Goal: Complete application form: Complete application form

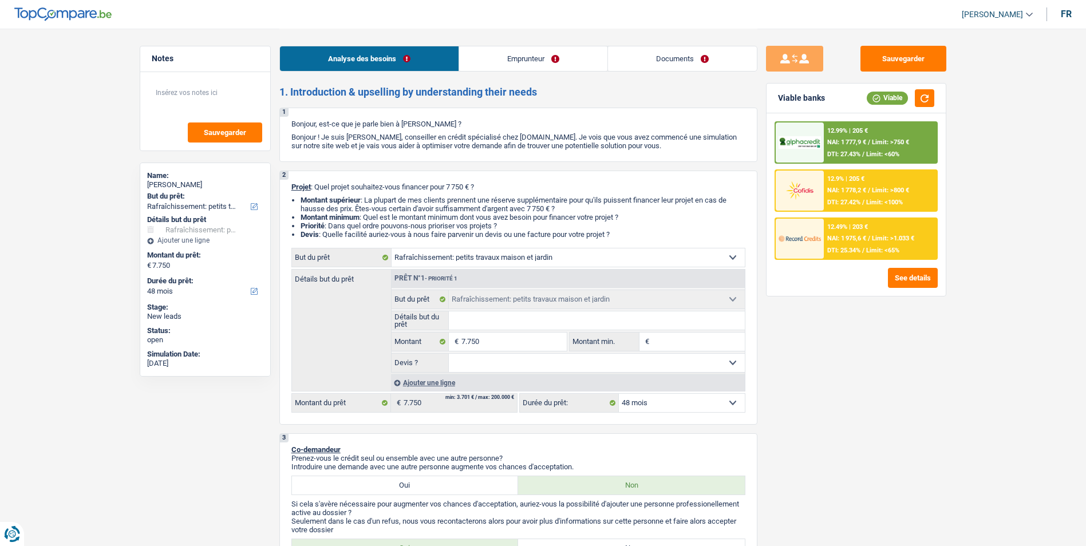
select select "houseOrGarden"
select select "48"
select select "houseOrGarden"
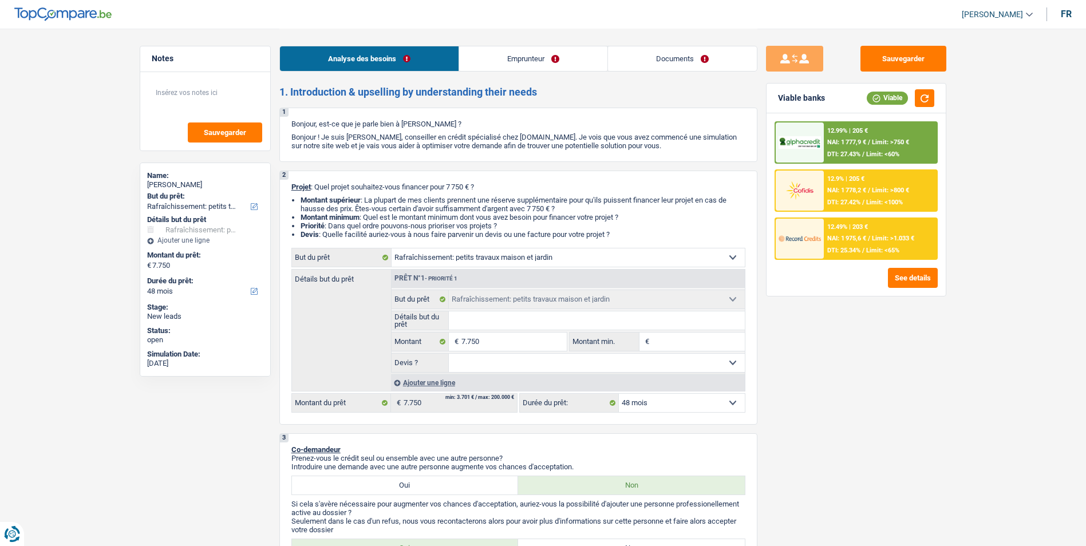
select select "48"
select select "worker"
select select "netSalary"
select select "ownerWithoutMortgage"
select select "carLoan"
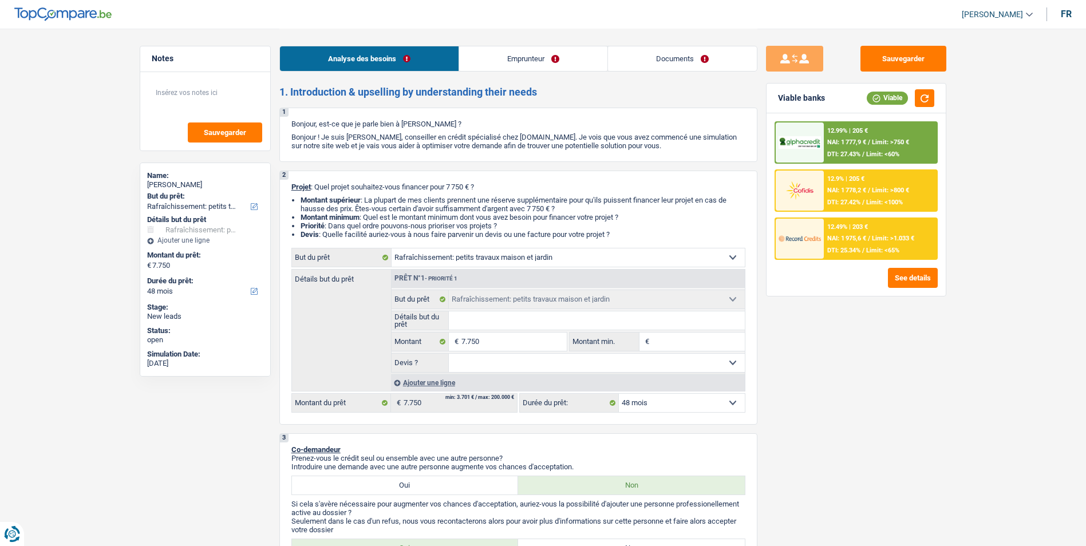
select select "60"
select select "houseOrGarden"
select select "48"
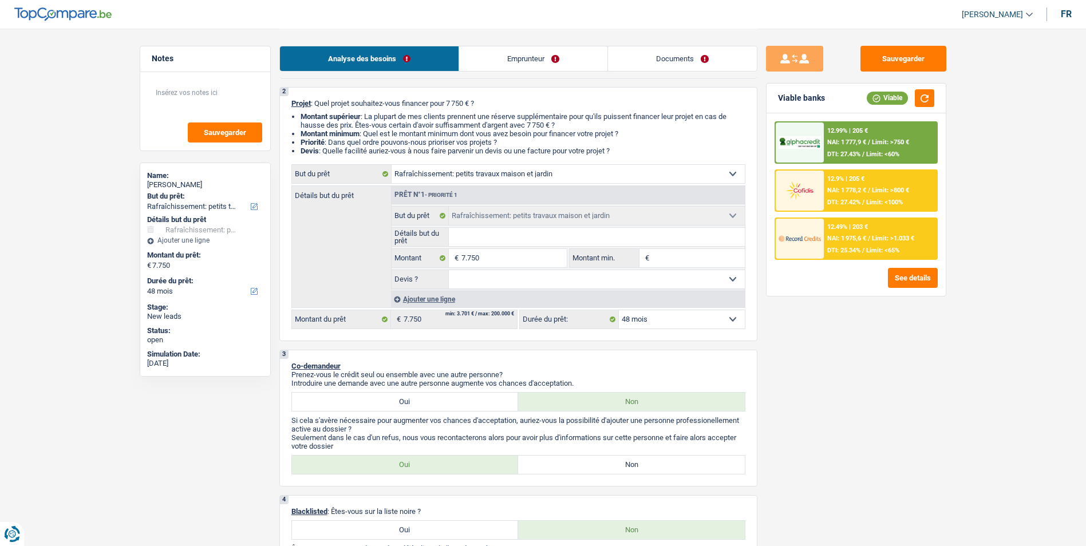
scroll to position [57, 0]
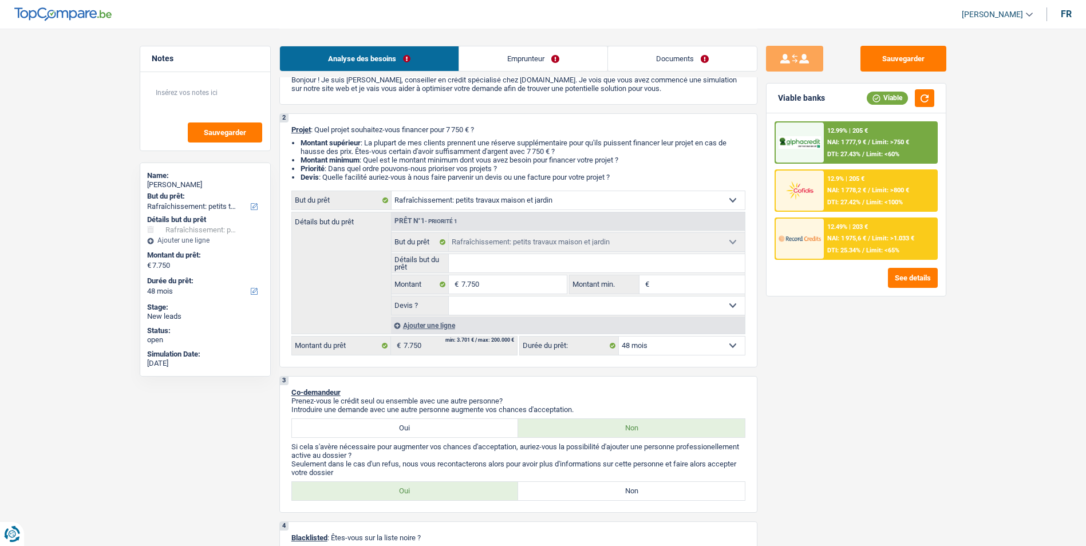
click at [508, 264] on input "Détails but du prêt" at bounding box center [597, 263] width 296 height 18
type input "A"
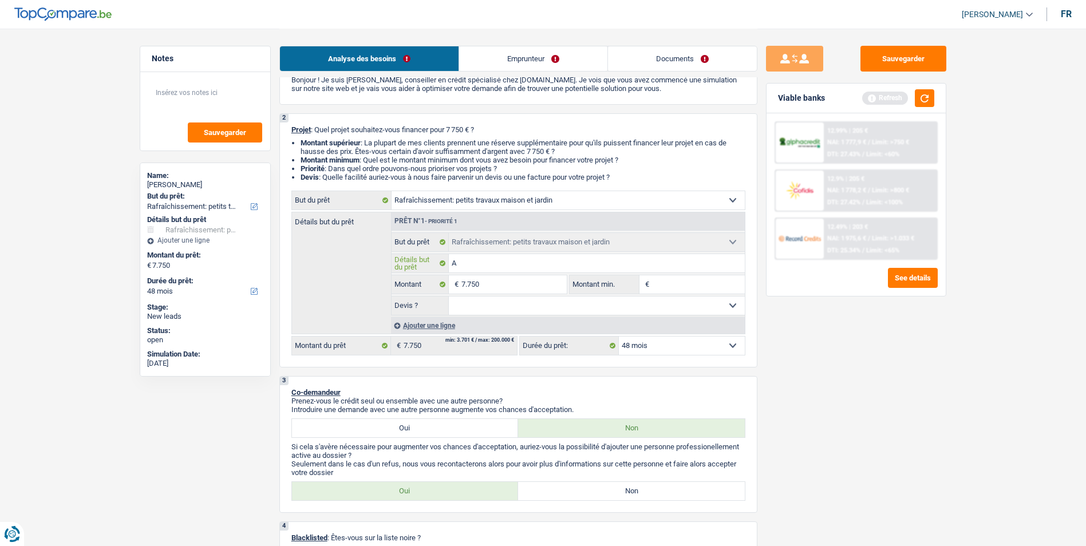
type input "Am"
type input "Amé"
type input "Amén"
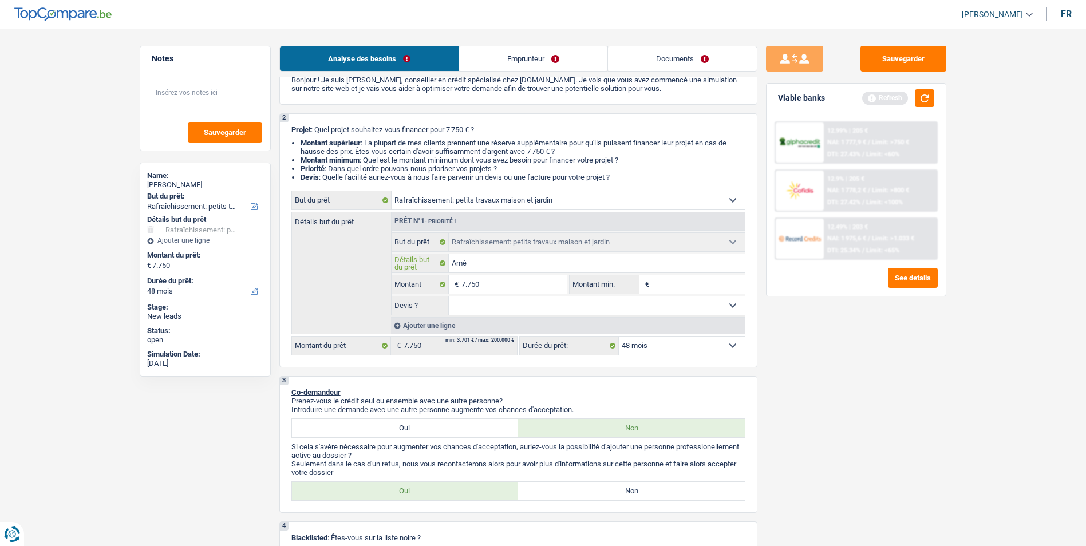
type input "Amén"
type input "Aména"
type input "Aménag"
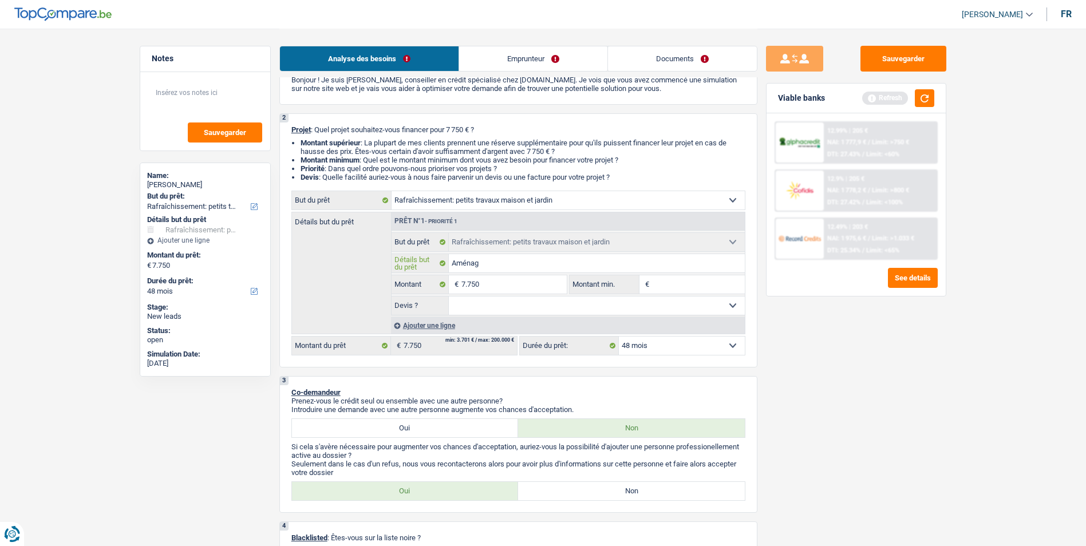
type input "Aménage"
type input "Aménagem"
type input "Aménageme"
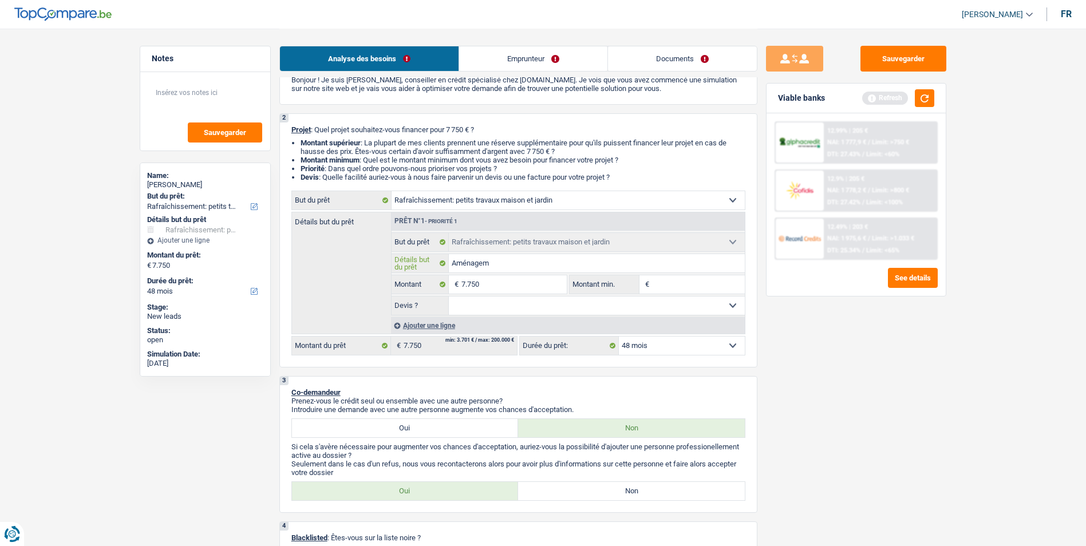
type input "Aménageme"
type input "Aménagemen"
type input "Aménagement"
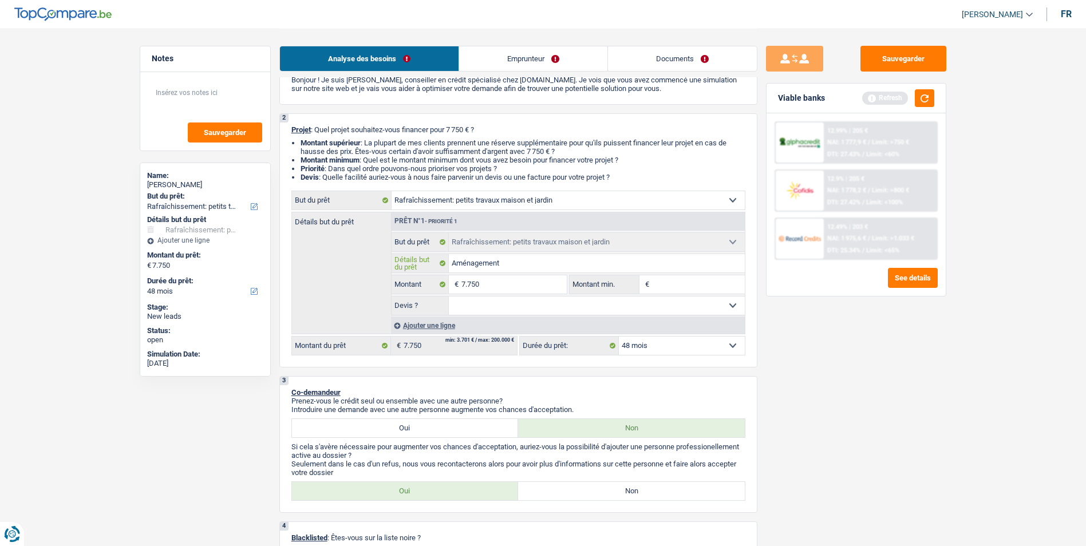
type input "Aménagement"
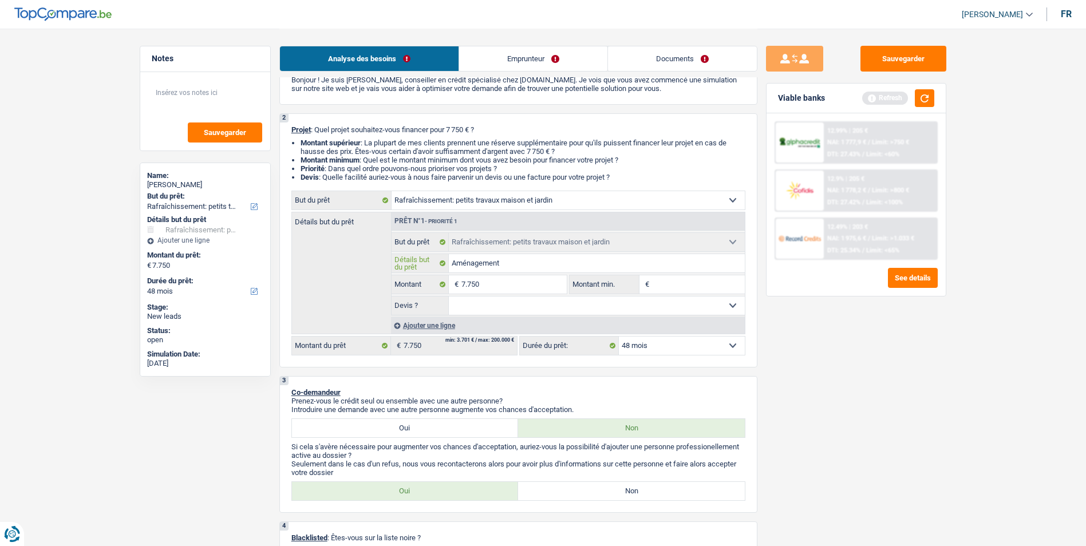
type input "Aménagement"
type input "Aménagemen"
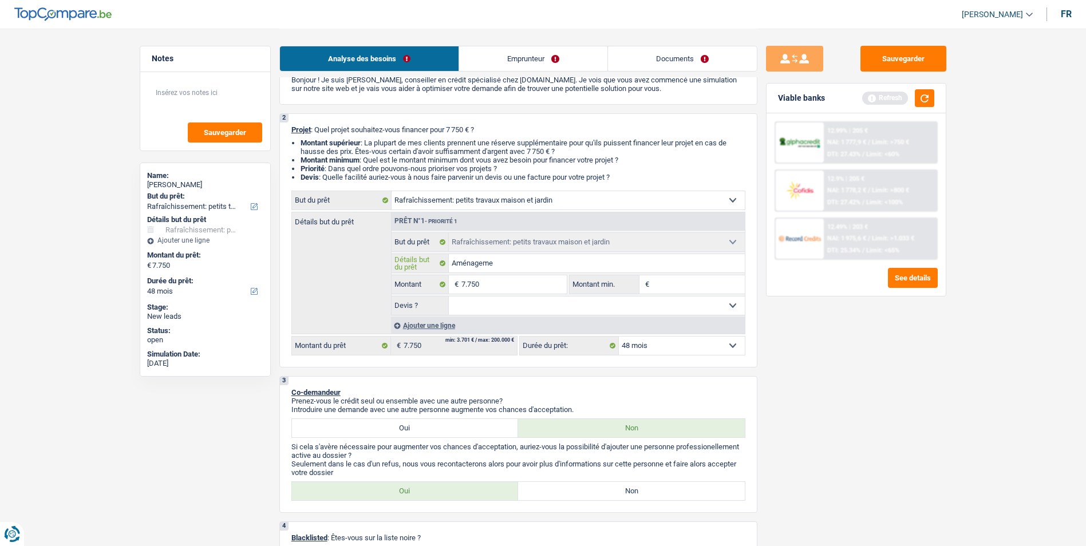
type input "Aménagem"
type input "Aménag"
type input "Amén"
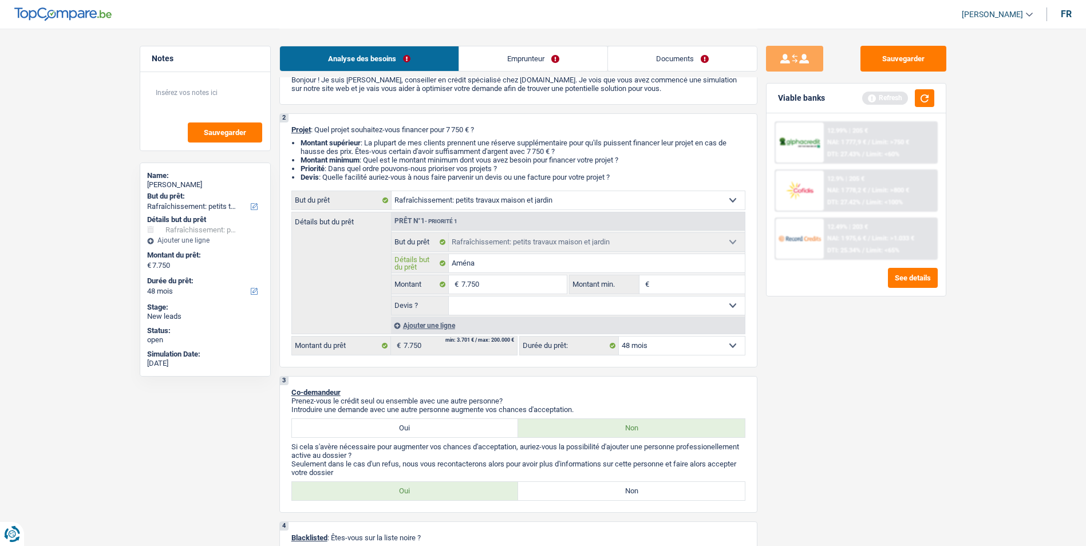
type input "Amén"
type input "A"
type input "R"
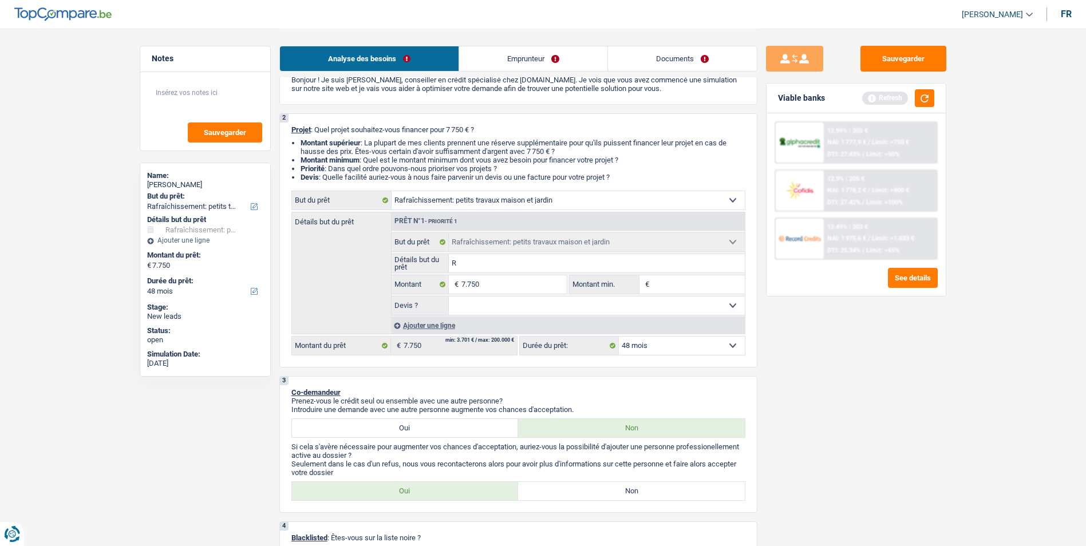
type input "Ra"
type input "Raf"
type input "Rafr"
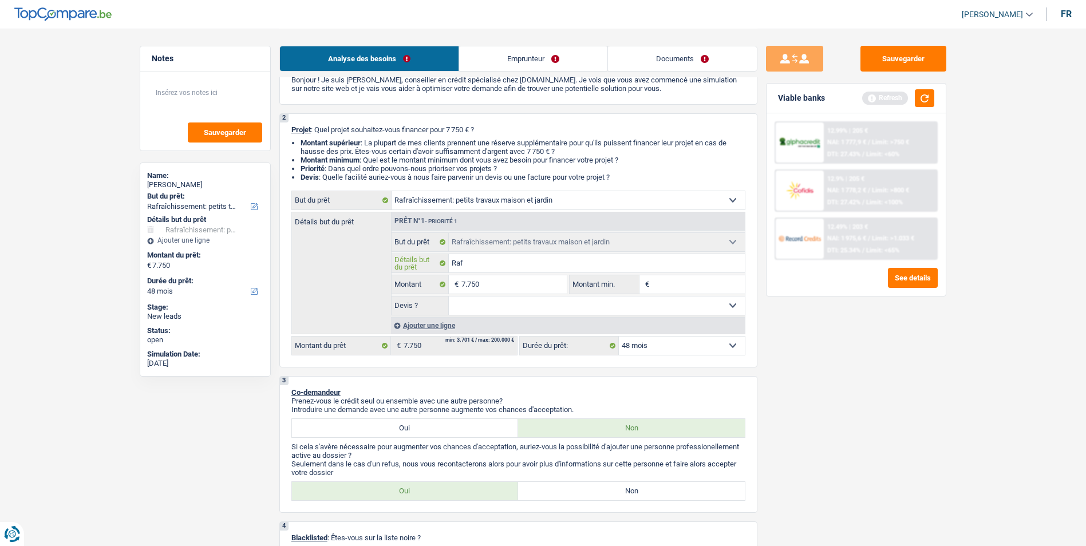
type input "Rafr"
type input "Rafra"
type input "Rafrai"
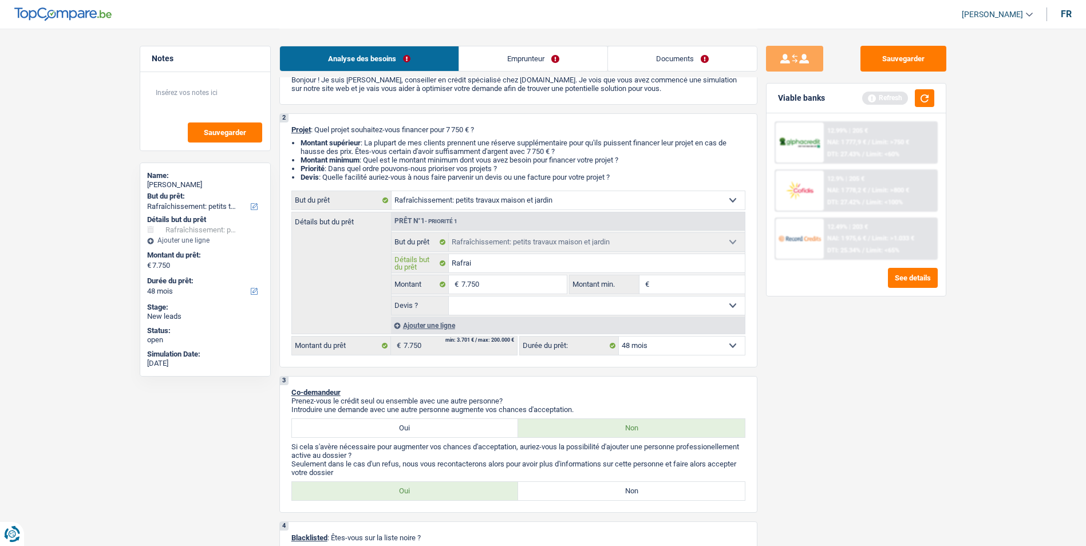
type input "Rafraic"
type input "Rafraich"
type input "Rafraichi"
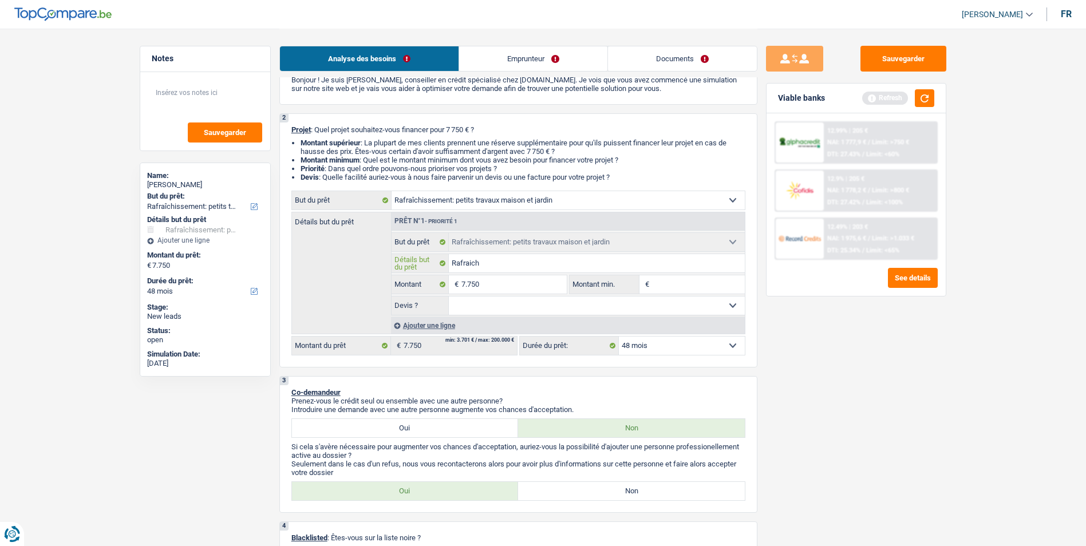
type input "Rafraichi"
type input "Rafraichis"
type input "Rafraichiss"
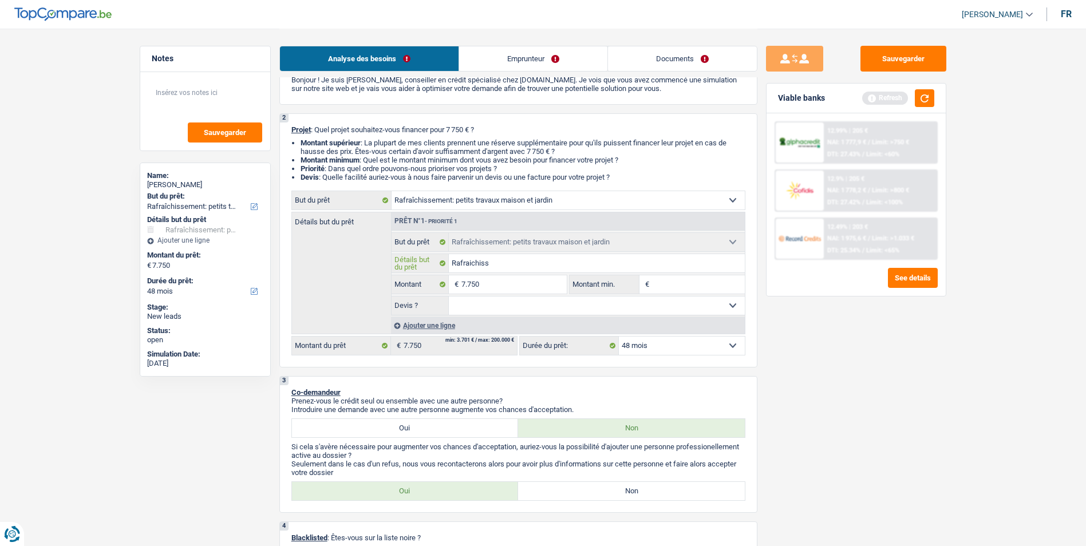
type input "Rafraichisse"
type input "Rafraichissem"
type input "Rafraichisseme"
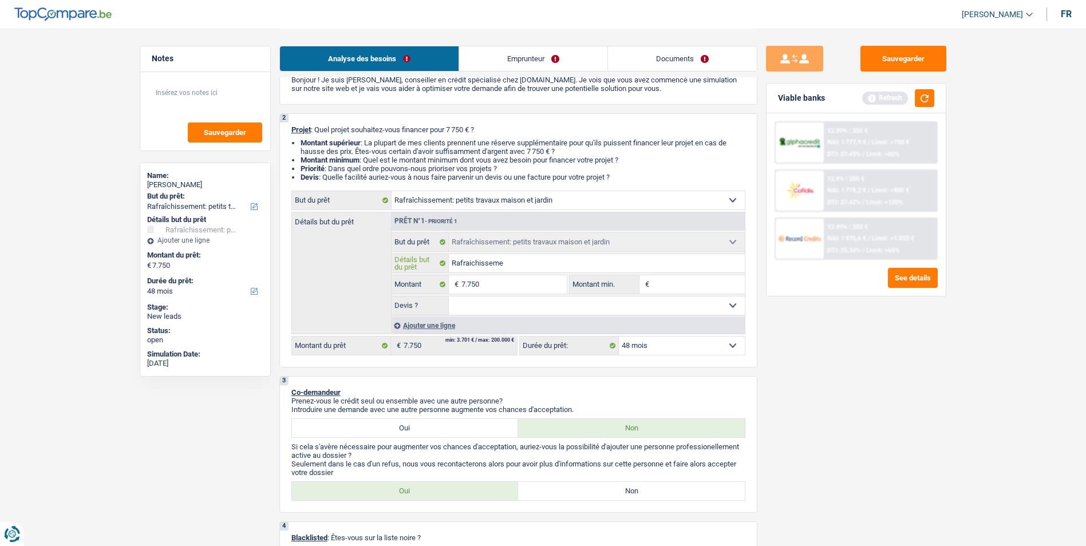
type input "Rafraichisseme"
type input "Rafraichissemen"
type input "Rafraichissement"
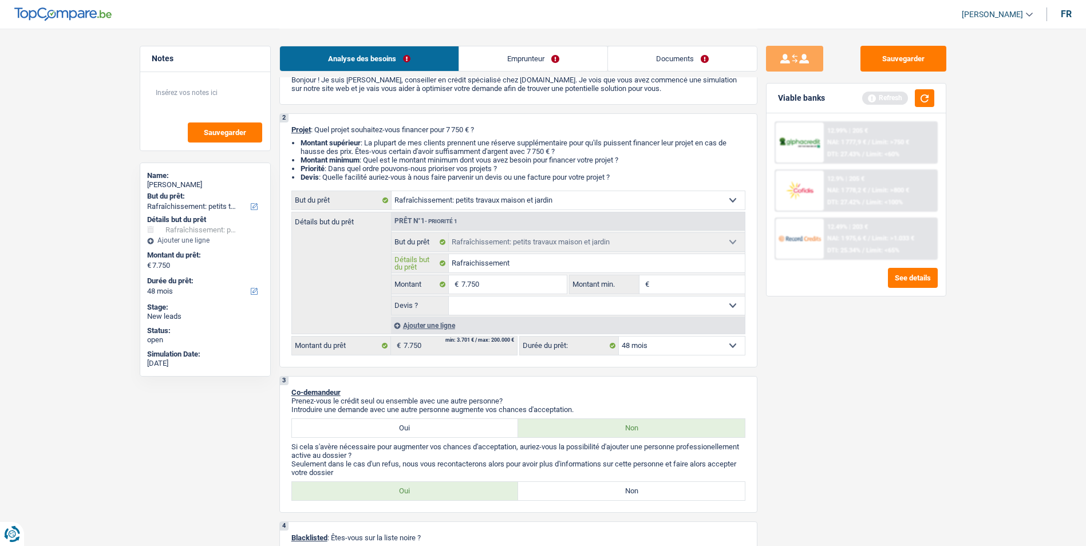
type input "Rafraichissement"
type input "Rafraichissement d"
type input "Rafraichissement de"
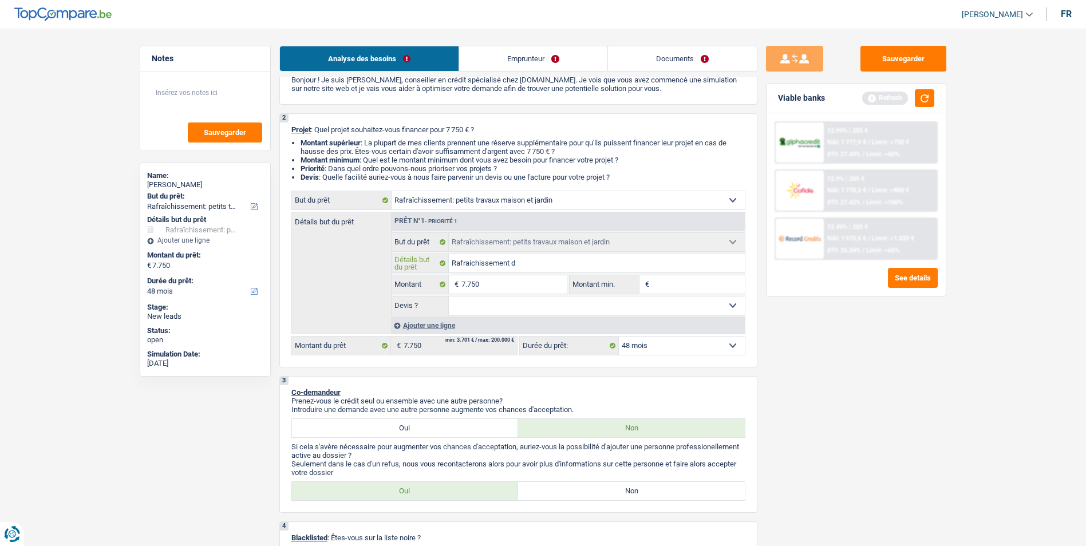
type input "Rafraichissement de"
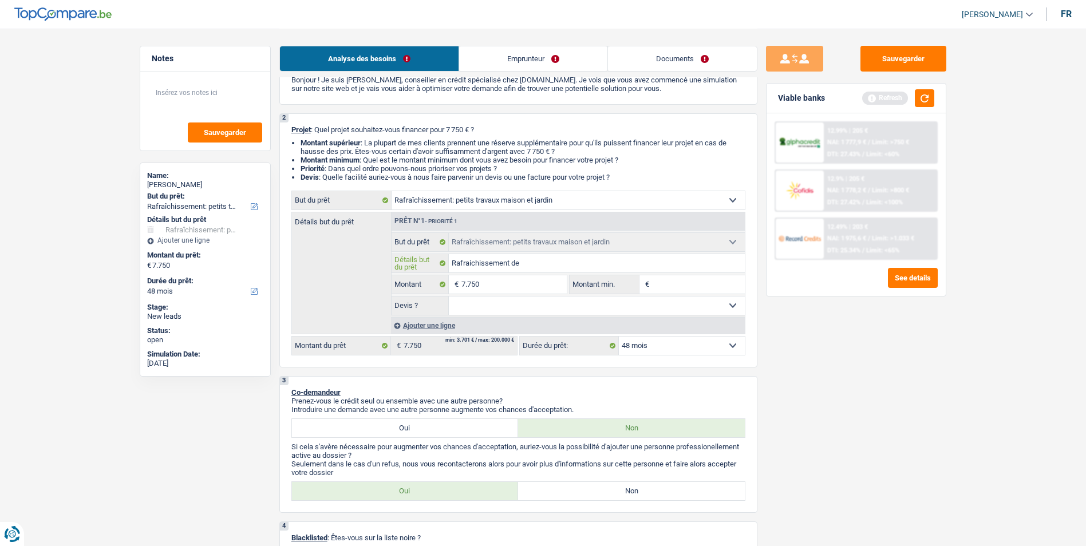
type input "Rafraichissement des"
type input "Rafraichissement des m"
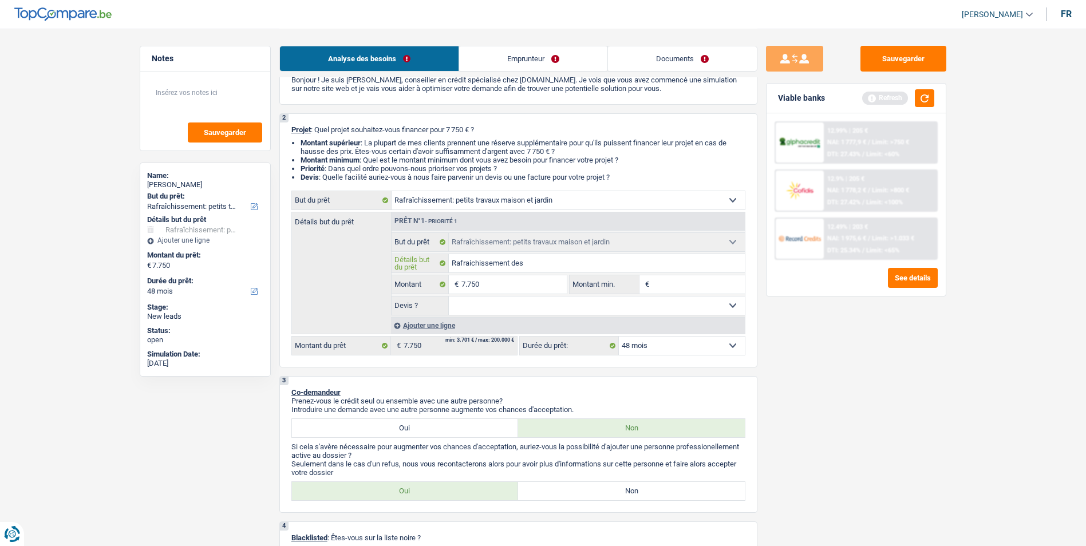
type input "Rafraichissement des m"
type input "Rafraichissement des mu"
type input "Rafraichissement des m"
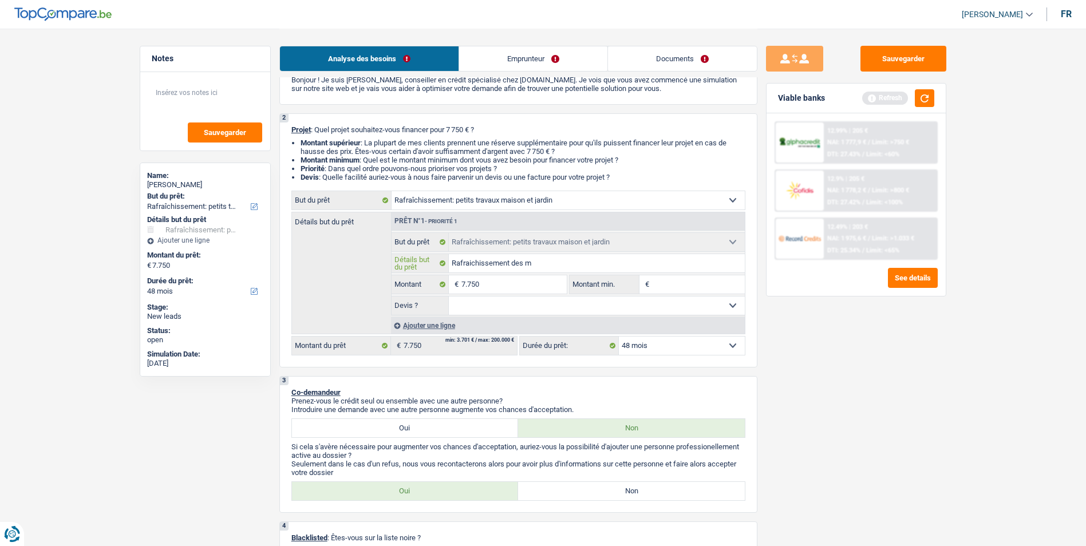
type input "Rafraichissement des"
type input "Rafraichissement de"
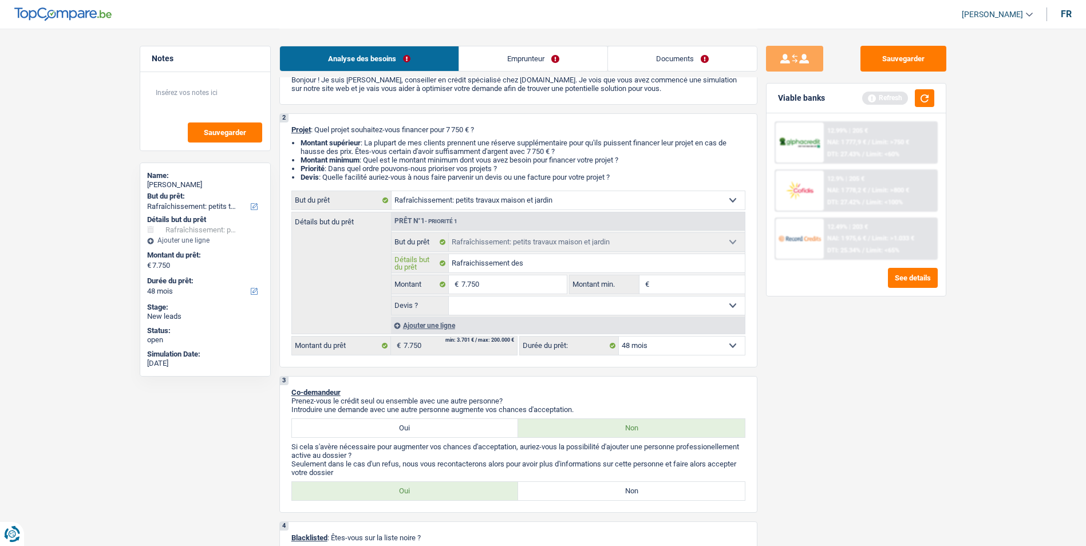
type input "Rafraichissement de"
type input "Rafraichissement de l"
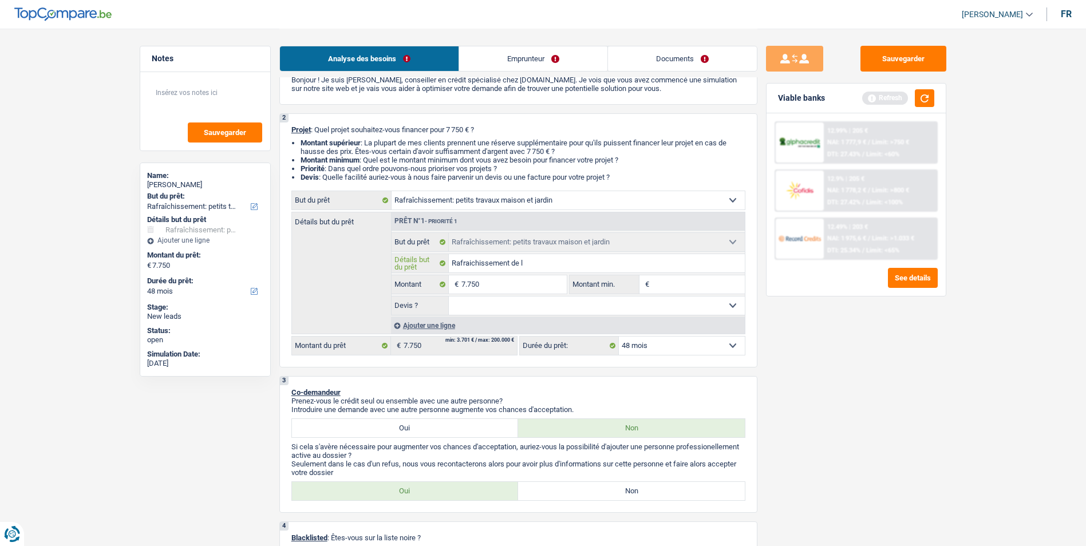
type input "Rafraichissement de la"
type input "Rafraichissement de la s"
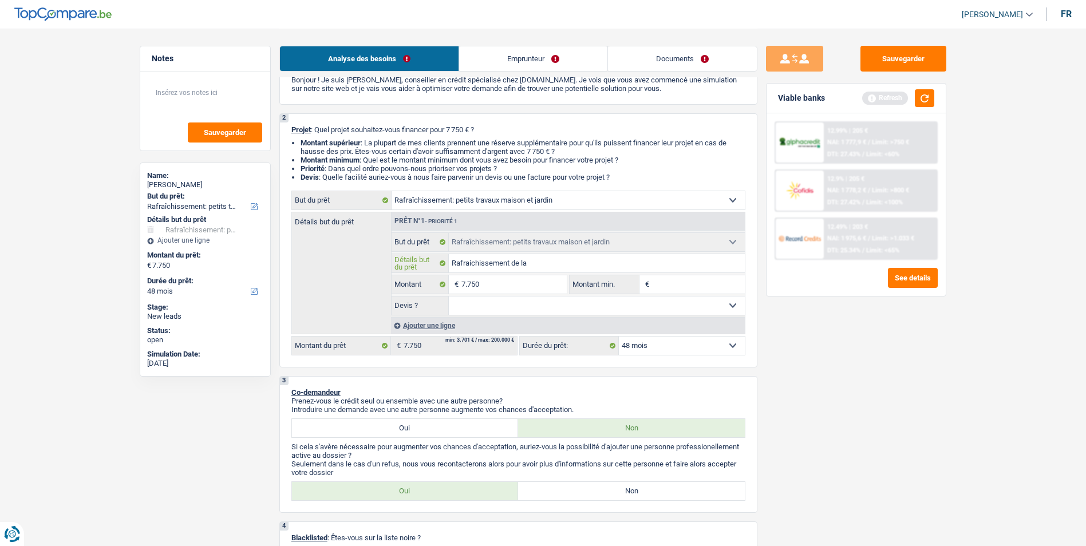
type input "Rafraichissement de la s"
type input "Rafraichissement de la sd"
type input "Rafraichissement de la sdb"
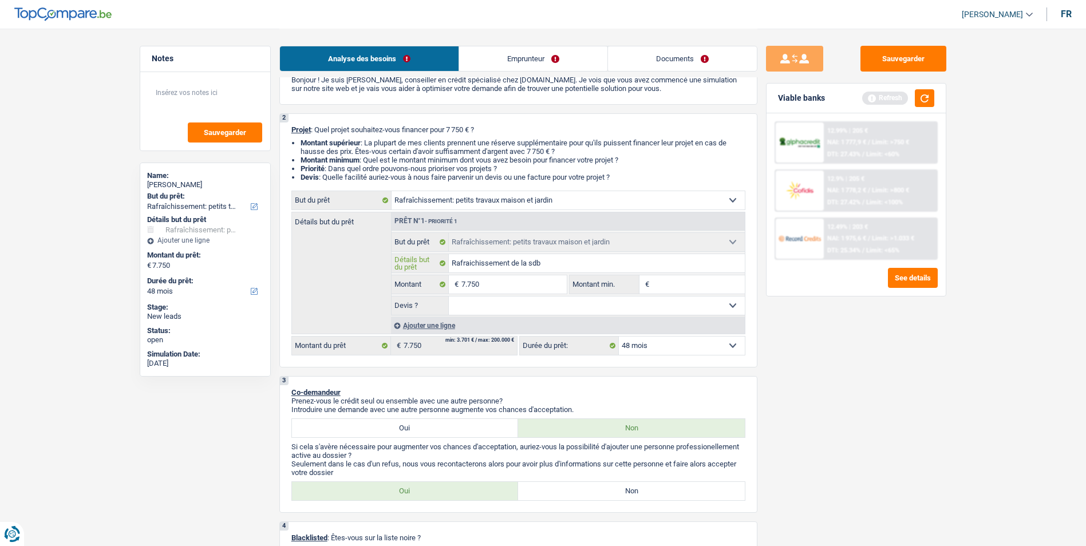
type input "Rafraichissement de la sdb,"
type input "Rafraichissement de la sdb, c"
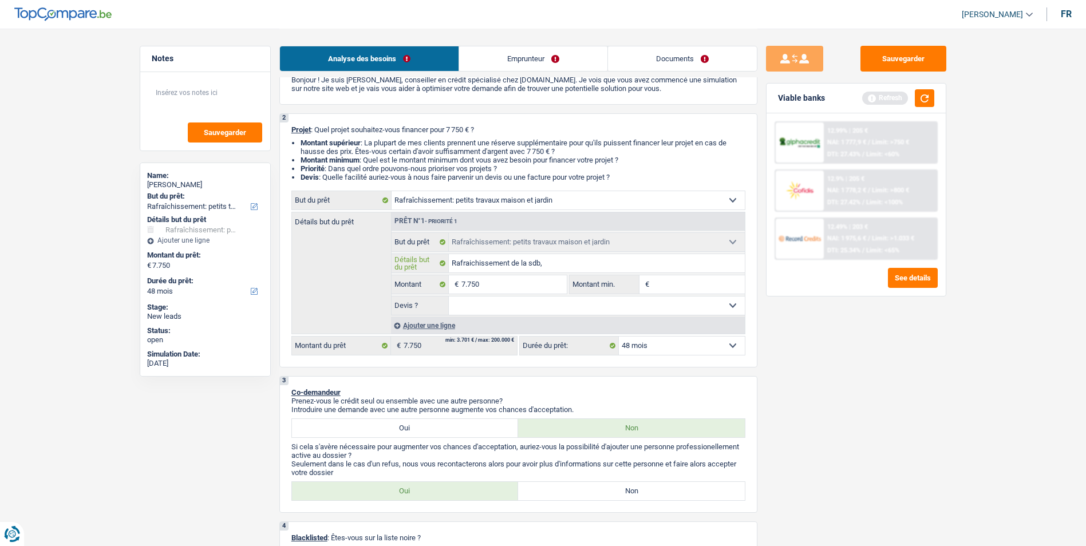
type input "Rafraichissement de la sdb, c"
type input "Rafraichissement de la sdb, ch"
type input "Rafraichissement de la sdb, cha"
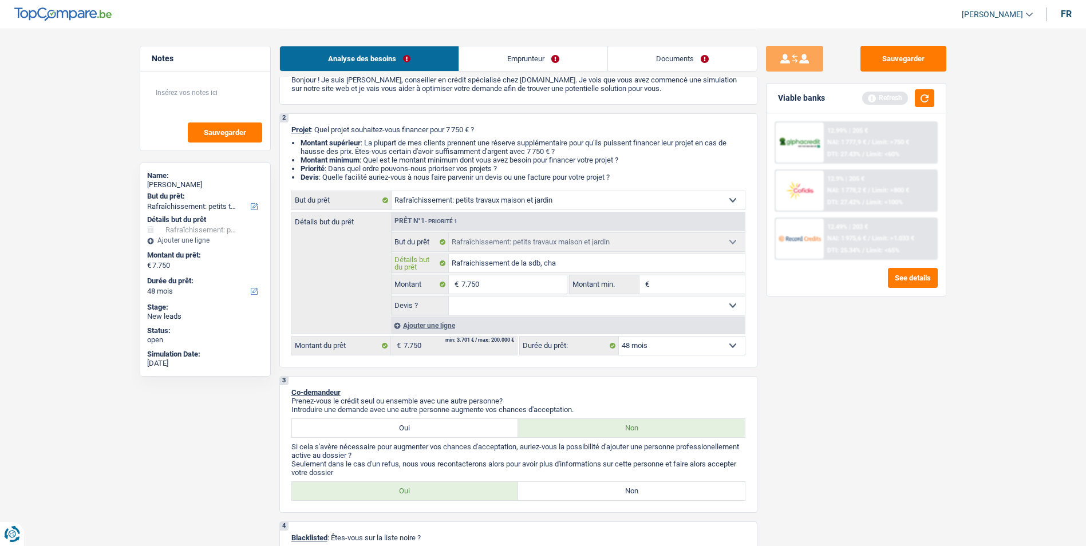
type input "Rafraichissement de la sdb, cham"
type input "Rafraichissement de la sdb, chamb"
type input "Rafraichissement de la sdb, chambr"
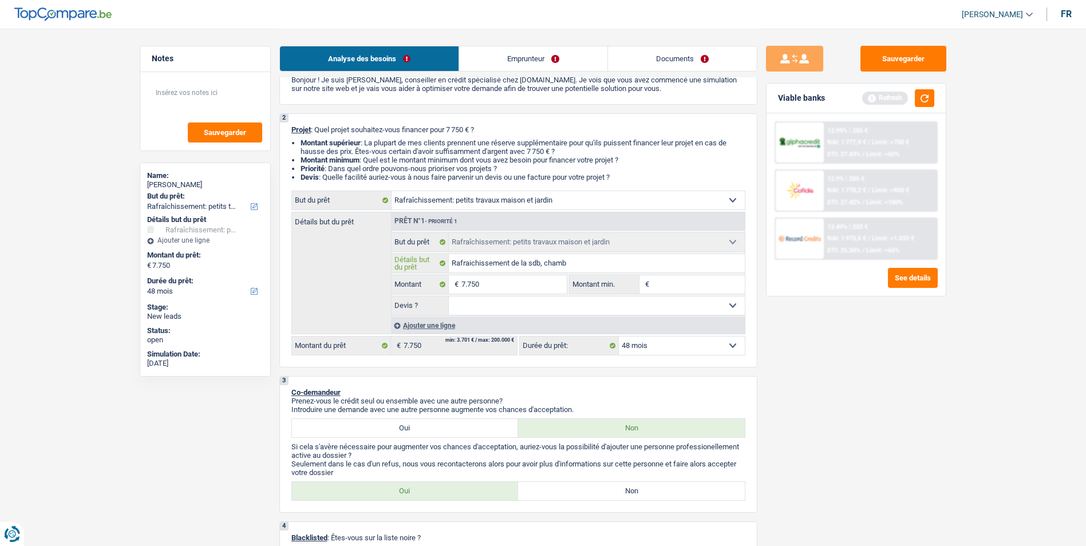
type input "Rafraichissement de la sdb, chambr"
type input "Rafraichissement de la sdb, chambre"
type input "Rafraichissement de la sdb, chambres"
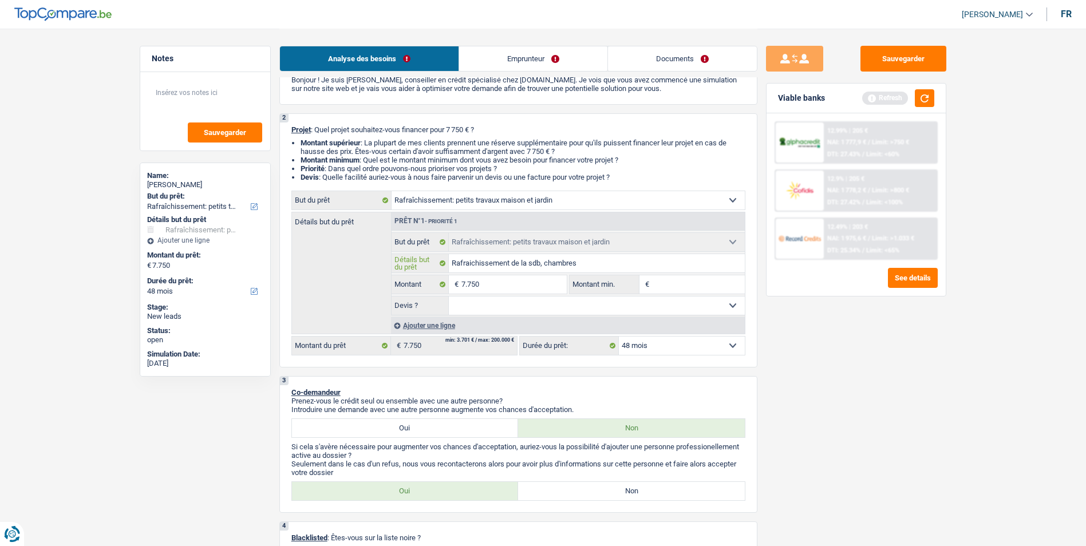
type input "Rafraichissement de la sdb, chambres,"
type input "Rafraichissement de la sdb, chambres, s"
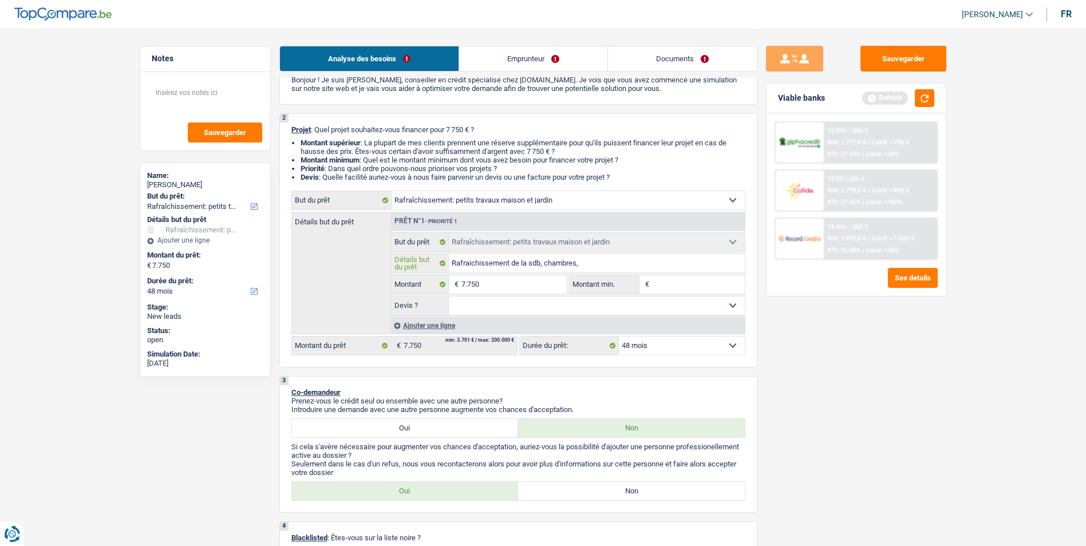
type input "Rafraichissement de la sdb, chambres, s"
type input "Rafraichissement de la sdb, chambres, sa"
type input "Rafraichissement de la sdb, chambres, sal"
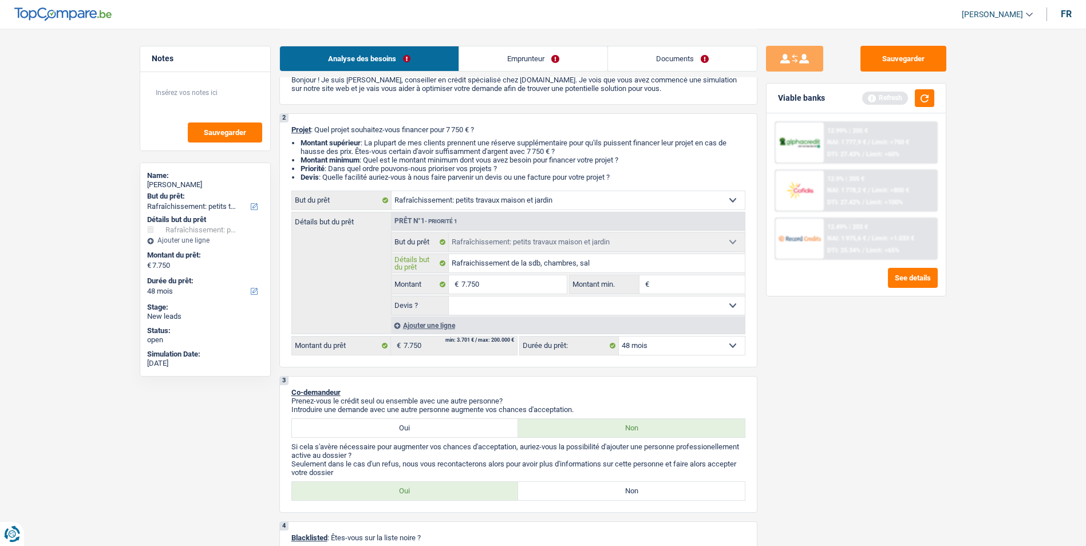
type input "Rafraichissement de la sdb, chambres, salo"
type input "Rafraichissement de la sdb, chambres, salon"
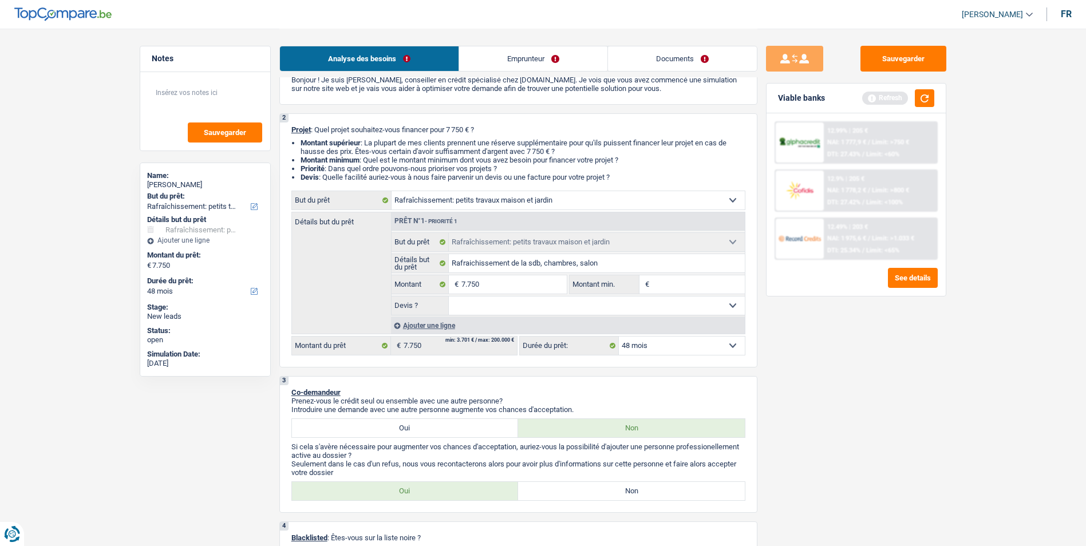
click at [513, 299] on select "Oui Non Non répondu Sélectionner une option" at bounding box center [597, 305] width 296 height 18
select select "false"
click at [449, 296] on select "Oui Non Non répondu Sélectionner une option" at bounding box center [597, 305] width 296 height 18
select select "false"
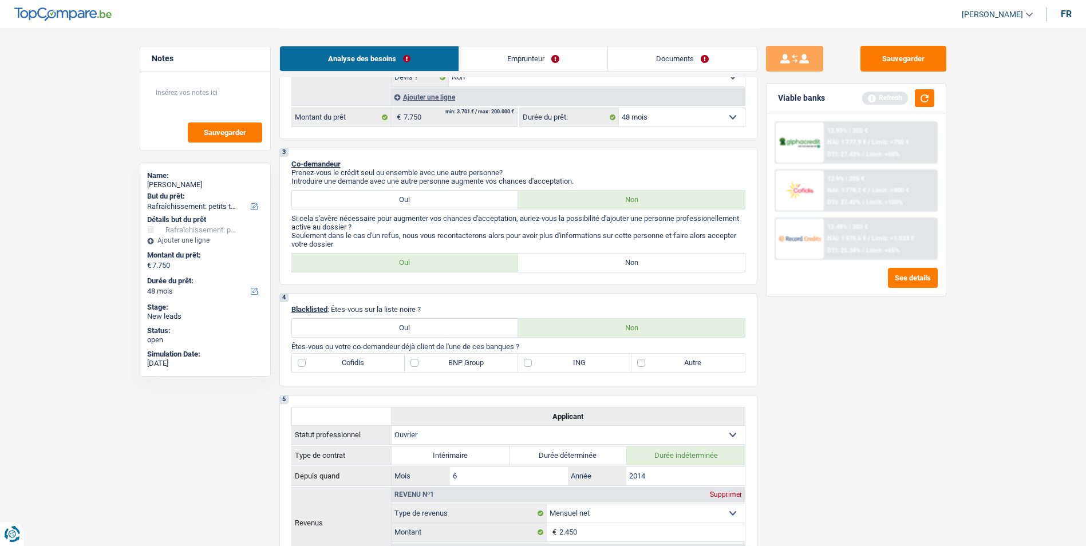
scroll to position [286, 0]
click at [564, 260] on label "Non" at bounding box center [631, 262] width 227 height 18
click at [564, 260] on input "Non" at bounding box center [631, 262] width 227 height 18
radio input "true"
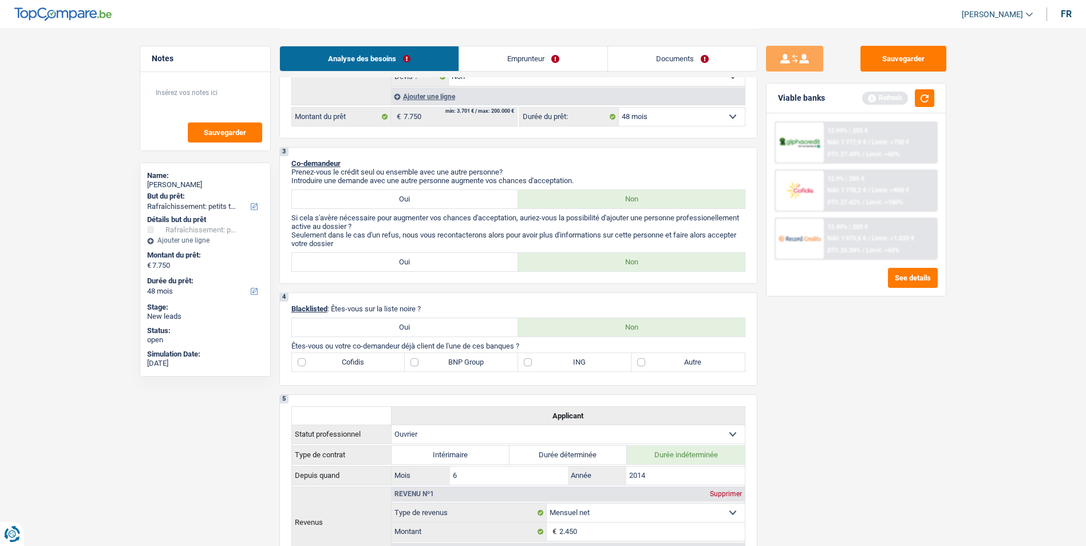
click at [645, 362] on label "Autre" at bounding box center [687, 362] width 113 height 18
click at [645, 362] on input "Autre" at bounding box center [687, 362] width 113 height 18
checkbox input "true"
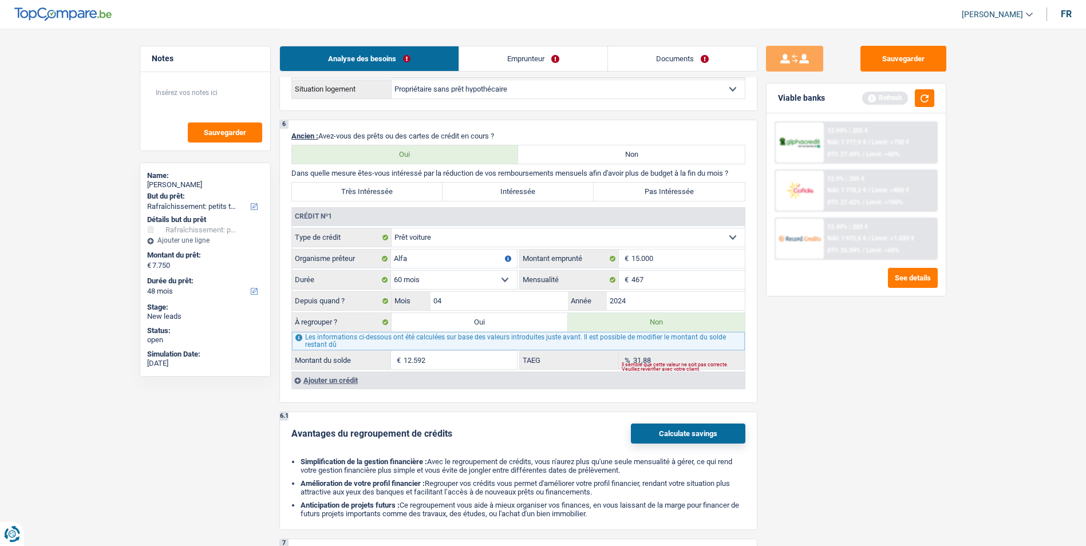
scroll to position [801, 0]
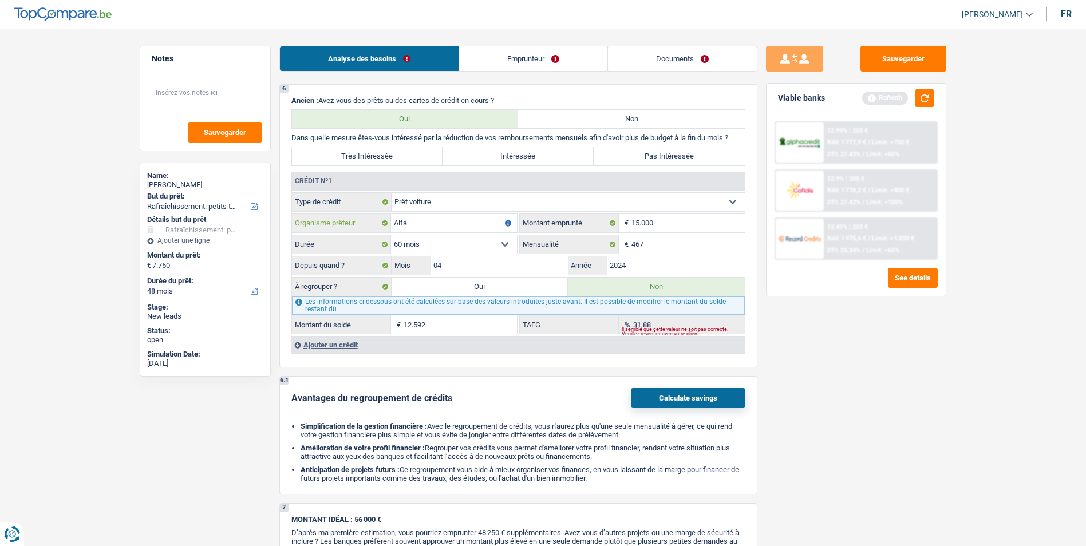
click at [437, 217] on input "Alfa" at bounding box center [454, 223] width 126 height 18
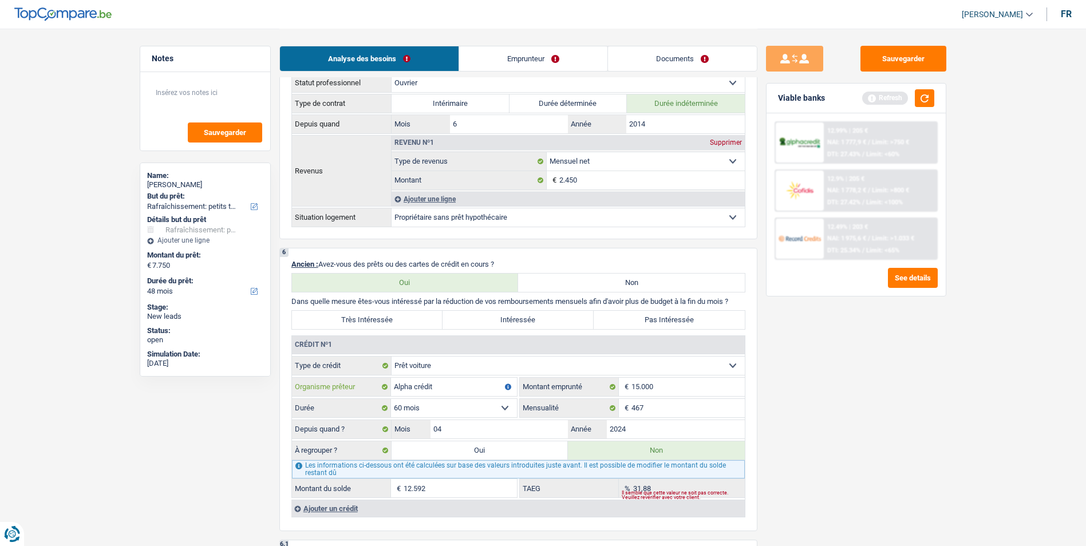
scroll to position [687, 0]
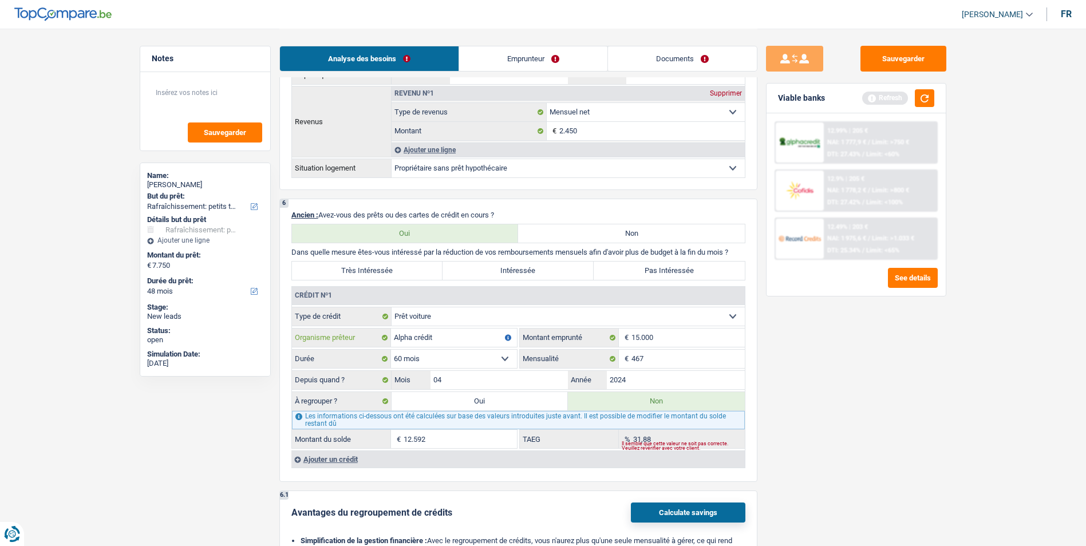
type input "Alpha crédit"
click at [645, 357] on input "467" at bounding box center [687, 359] width 113 height 18
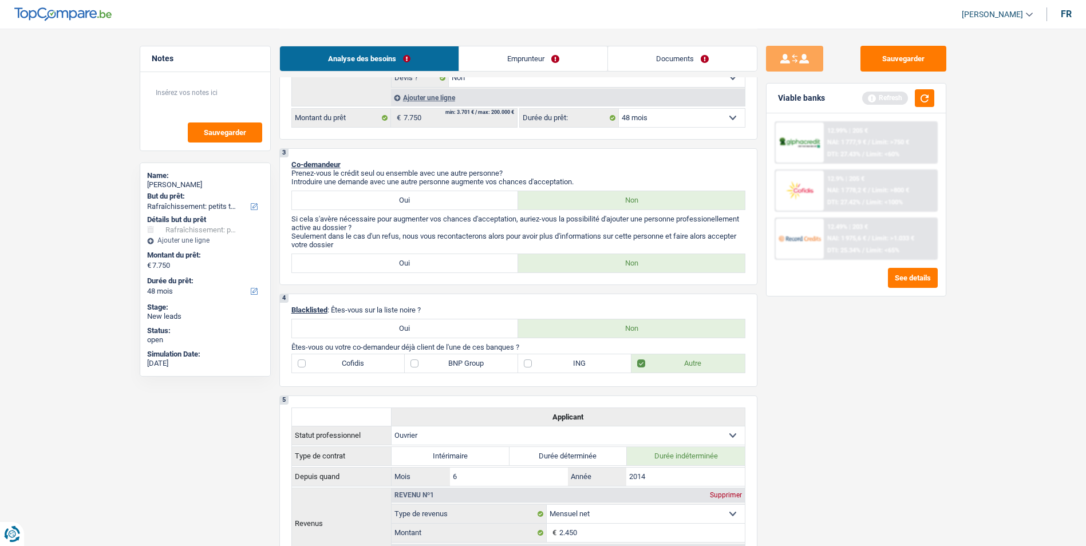
scroll to position [286, 0]
type input "494"
type input "12.748"
type input "35,73"
click at [413, 362] on label "BNP Group" at bounding box center [461, 362] width 113 height 18
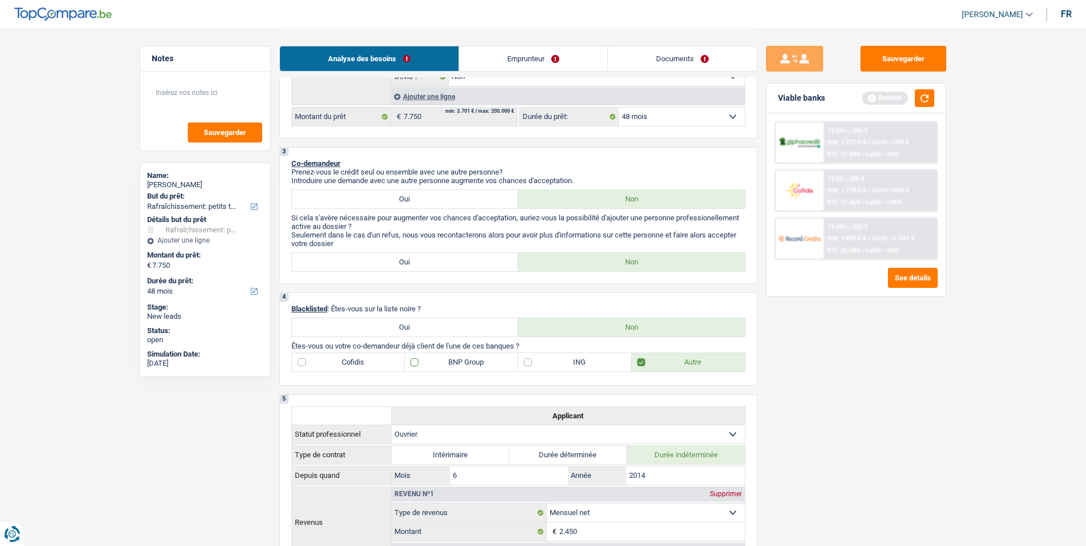
click at [413, 362] on input "BNP Group" at bounding box center [461, 362] width 113 height 18
checkbox input "true"
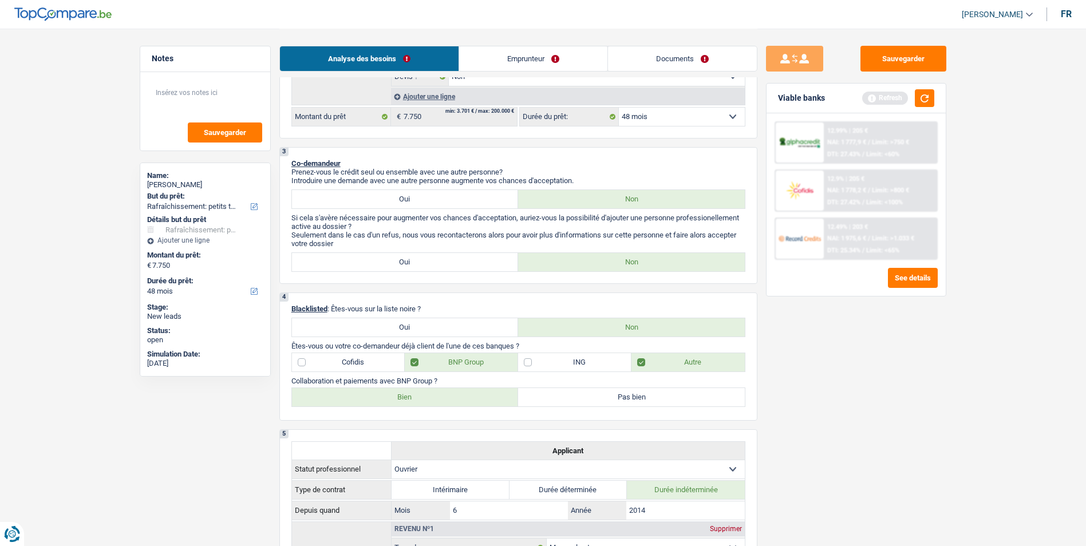
click at [398, 391] on label "Bien" at bounding box center [405, 397] width 227 height 18
click at [398, 391] on input "Bien" at bounding box center [405, 397] width 227 height 18
radio input "true"
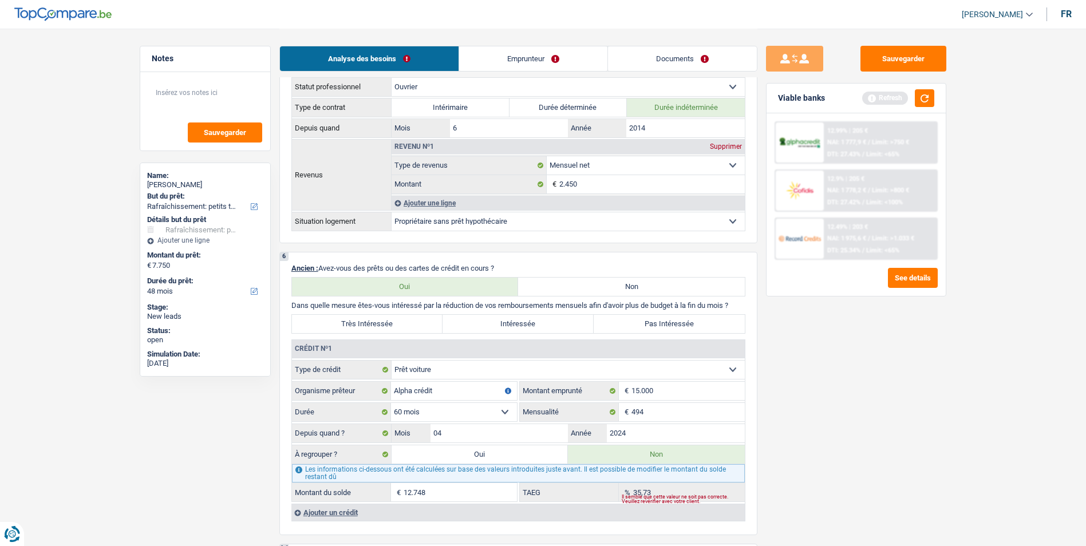
scroll to position [629, 0]
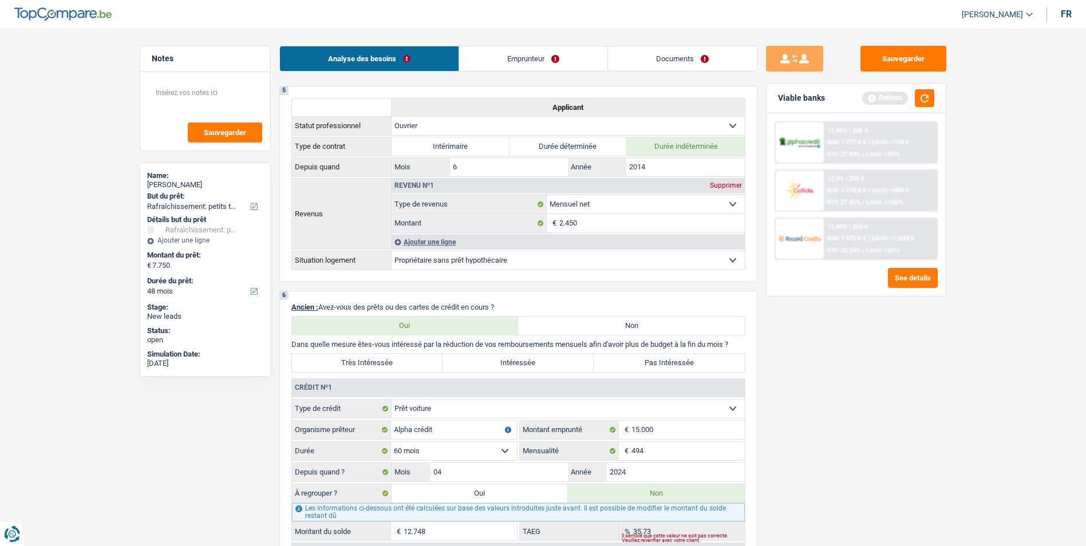
click at [638, 369] on label "Pas Intéressée" at bounding box center [668, 363] width 151 height 18
click at [638, 369] on input "Pas Intéressée" at bounding box center [668, 363] width 151 height 18
radio input "true"
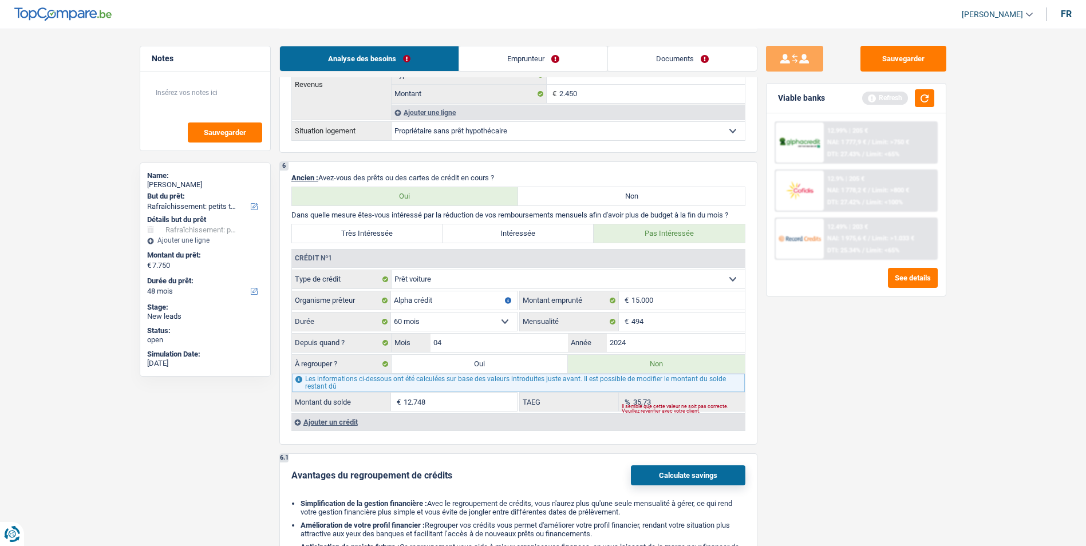
scroll to position [973, 0]
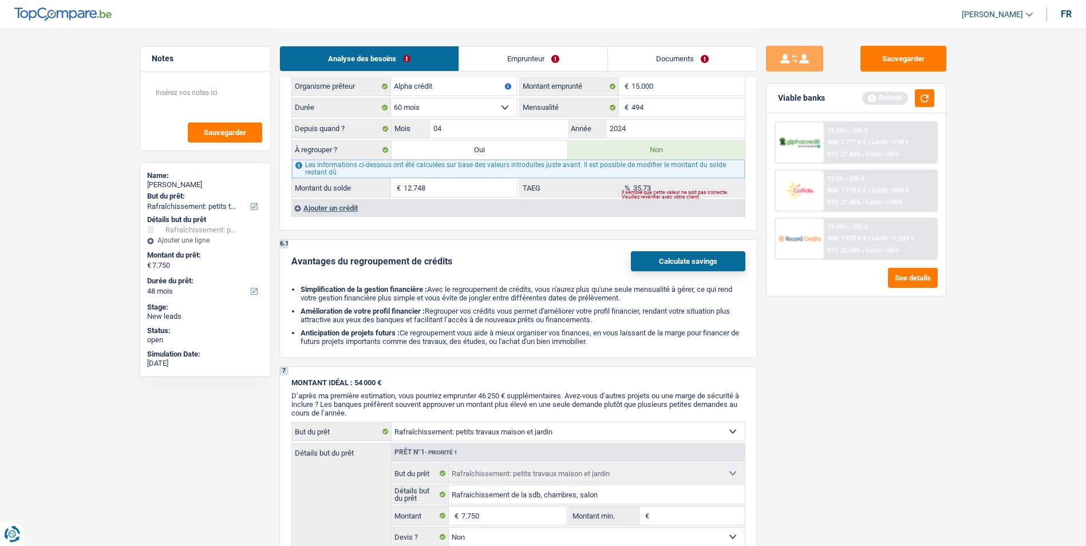
click at [518, 49] on link "Emprunteur" at bounding box center [533, 58] width 148 height 25
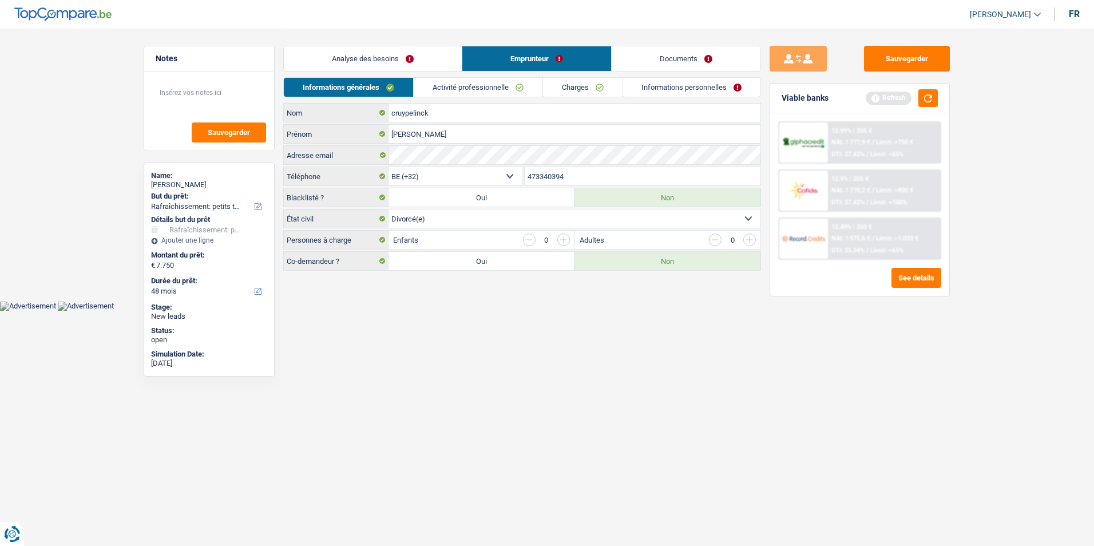
click at [481, 81] on link "Activité professionnelle" at bounding box center [478, 87] width 129 height 19
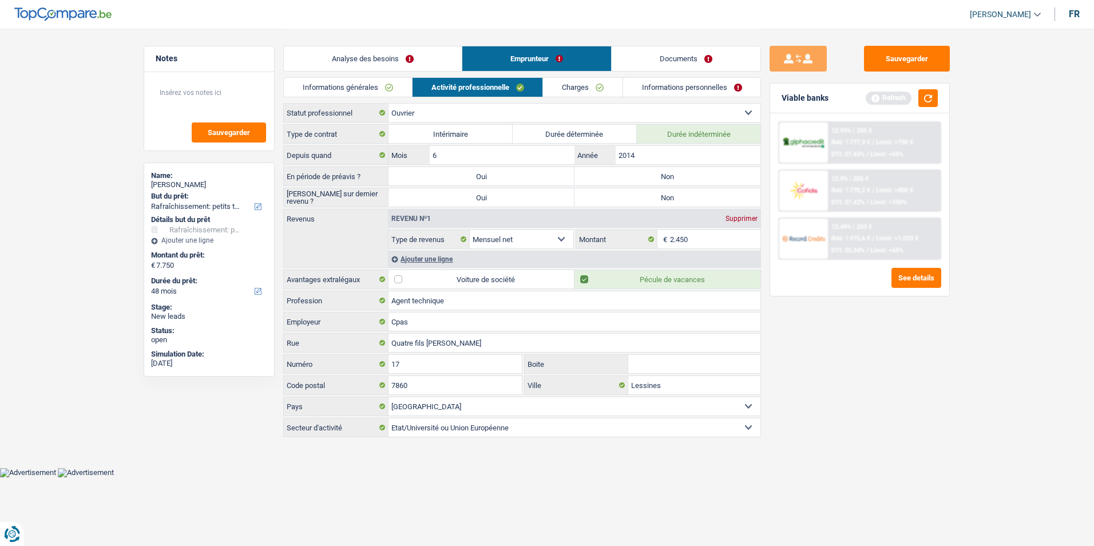
click at [671, 177] on label "Non" at bounding box center [668, 176] width 186 height 18
click at [671, 177] on input "Non" at bounding box center [668, 176] width 186 height 18
radio input "true"
click at [669, 198] on label "Non" at bounding box center [668, 197] width 186 height 18
click at [669, 198] on input "Non" at bounding box center [668, 197] width 186 height 18
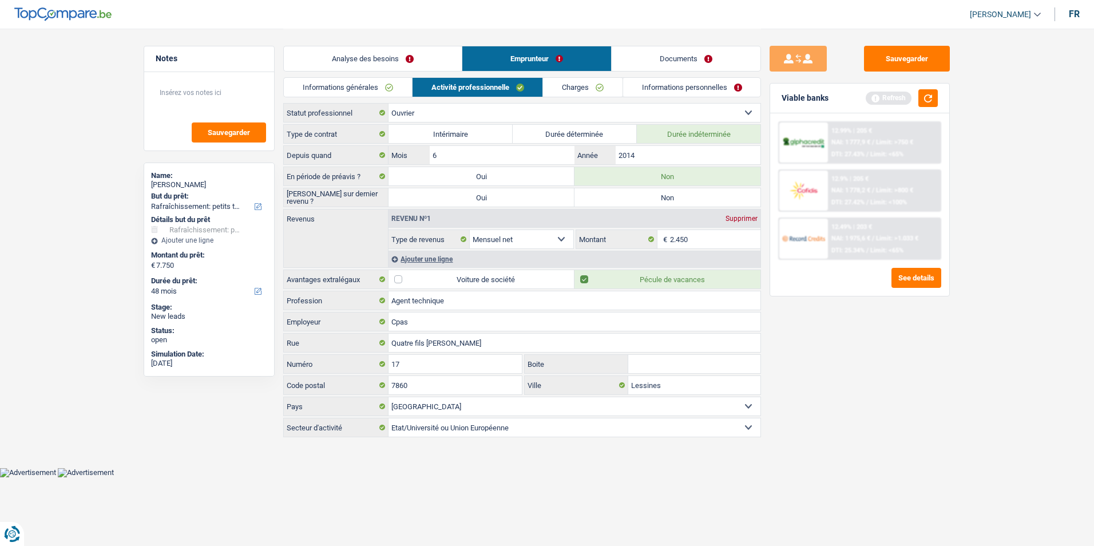
radio input "true"
click at [572, 88] on link "Charges" at bounding box center [583, 87] width 80 height 19
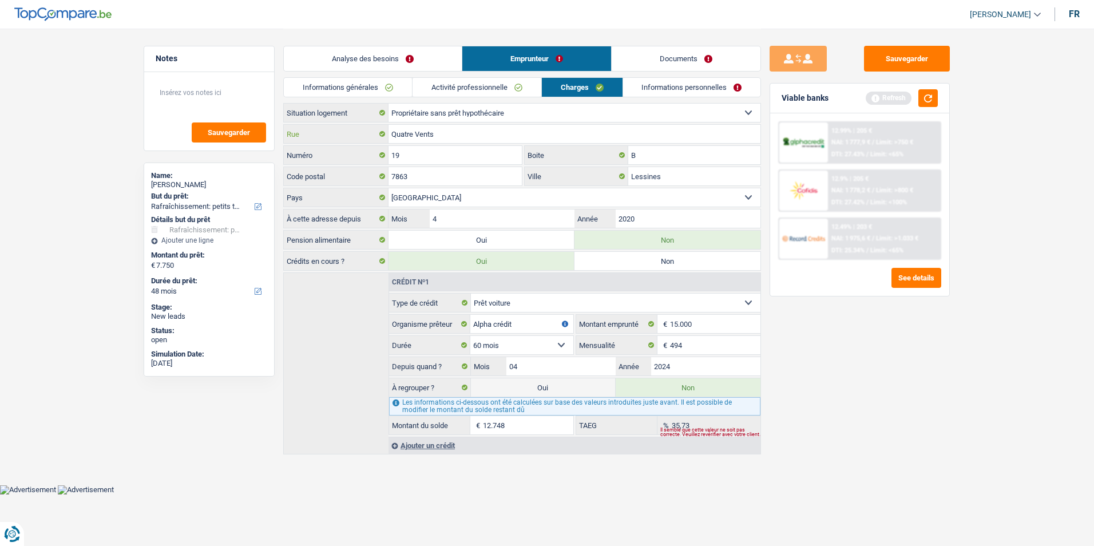
click at [393, 130] on input "Quatre Vents" at bounding box center [575, 134] width 372 height 18
type input "des Quatre Vents"
click at [706, 85] on link "Informations personnelles" at bounding box center [692, 87] width 138 height 19
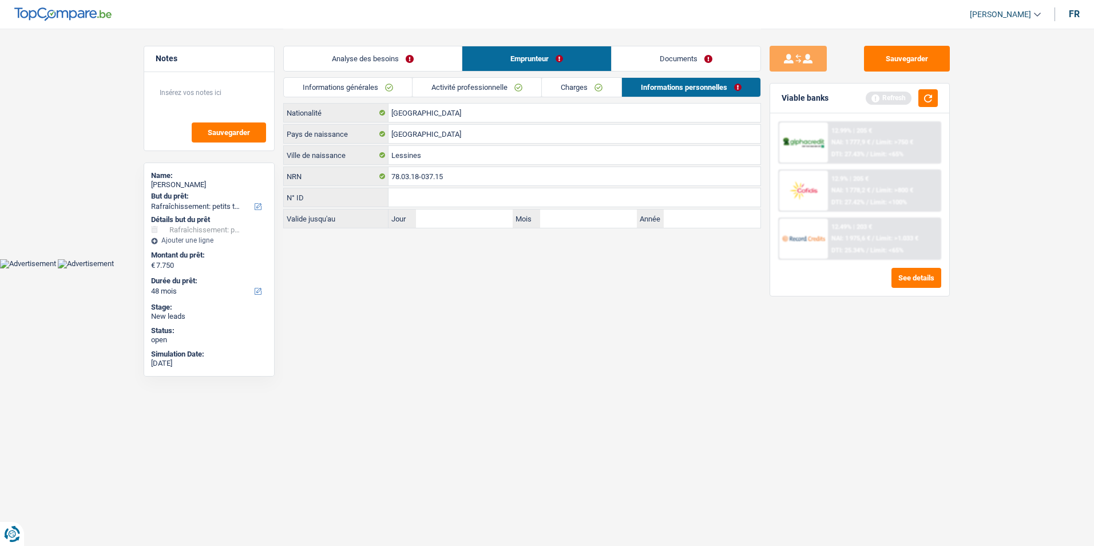
click at [394, 88] on link "Informations générales" at bounding box center [348, 87] width 128 height 19
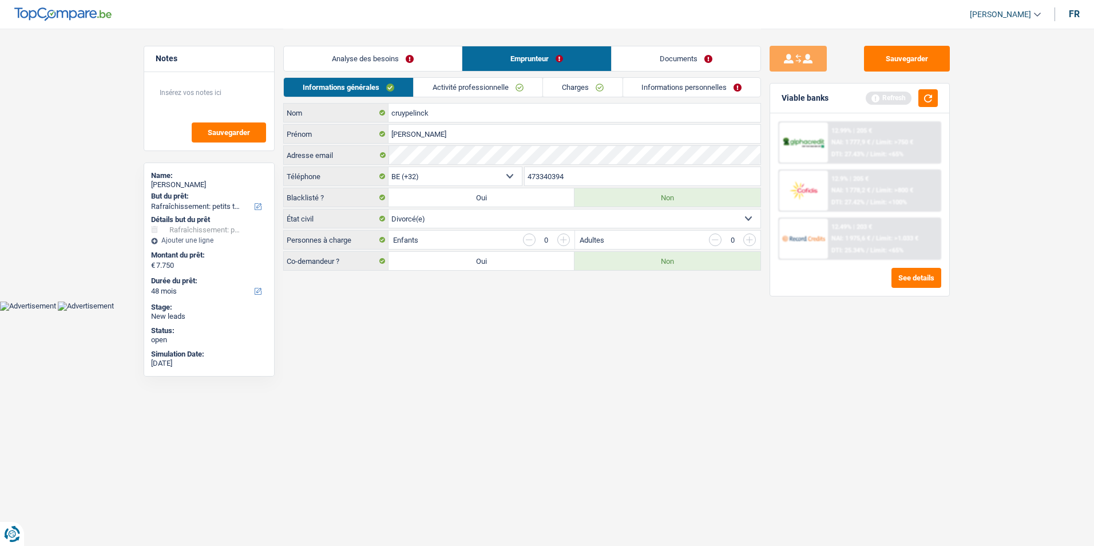
click at [573, 86] on link "Charges" at bounding box center [583, 87] width 80 height 19
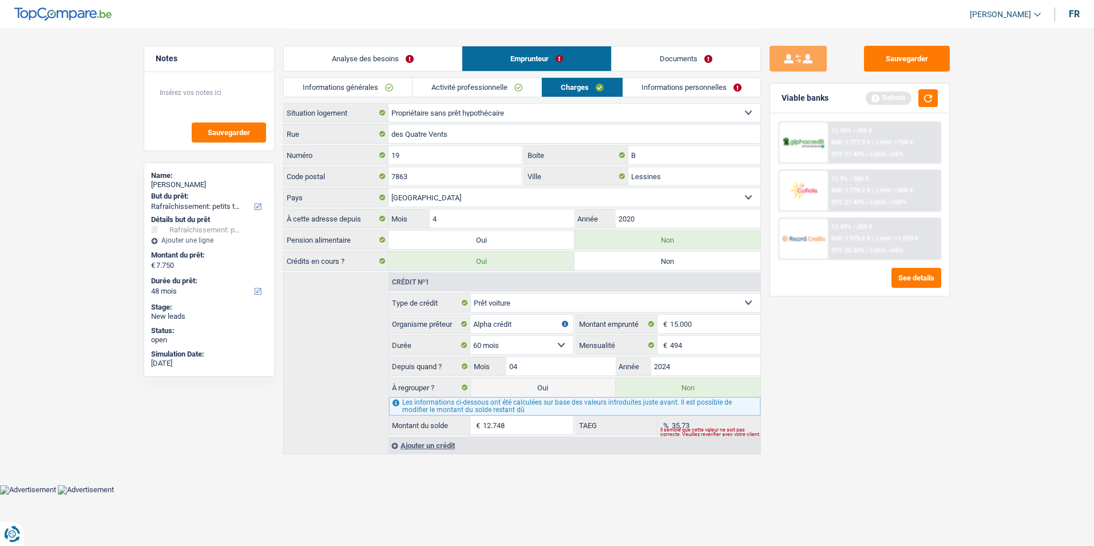
click at [402, 58] on link "Analyse des besoins" at bounding box center [373, 58] width 178 height 25
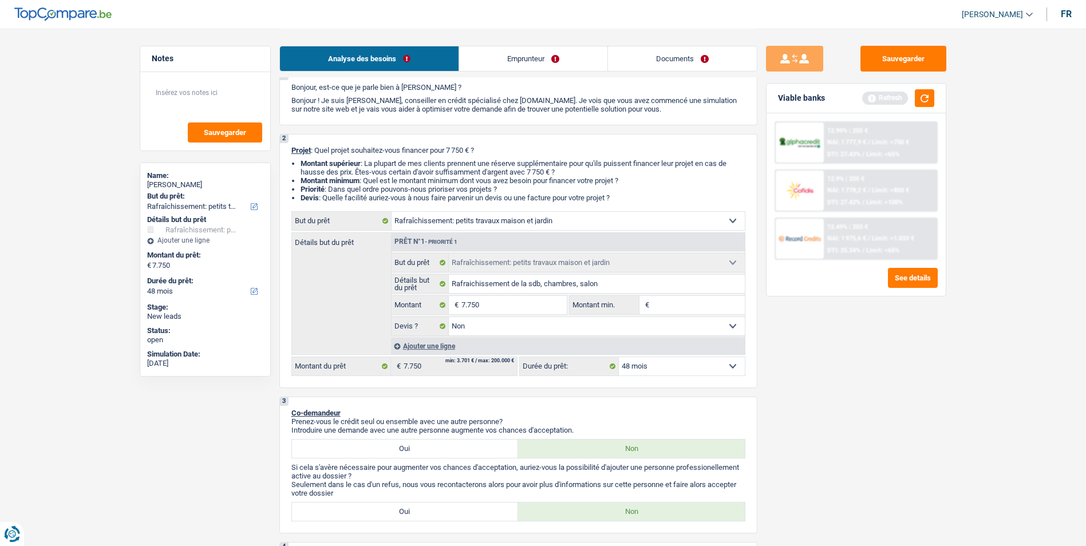
scroll to position [57, 0]
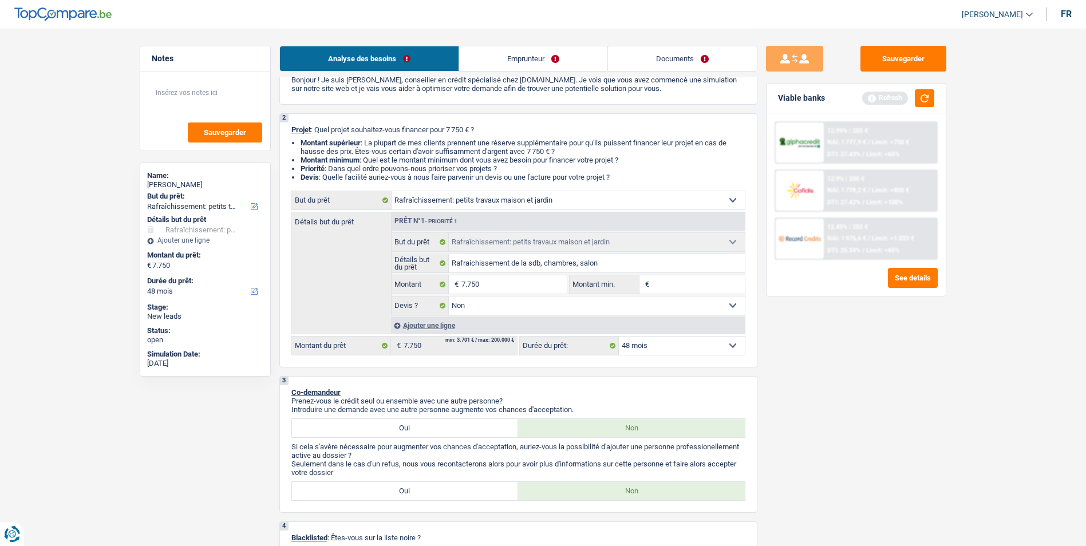
click at [557, 63] on link "Emprunteur" at bounding box center [533, 58] width 148 height 25
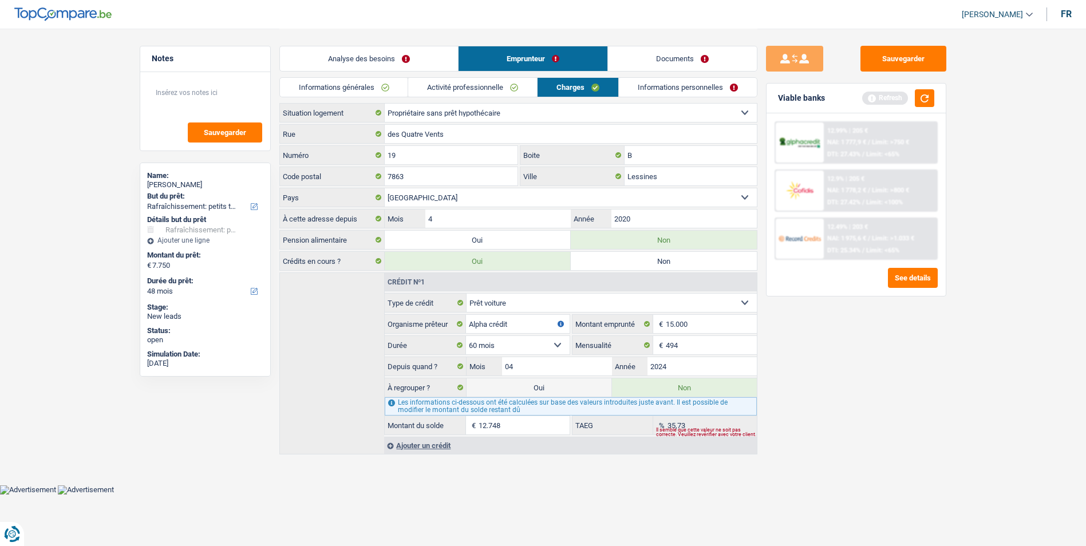
scroll to position [0, 0]
click at [681, 56] on link "Documents" at bounding box center [686, 58] width 149 height 25
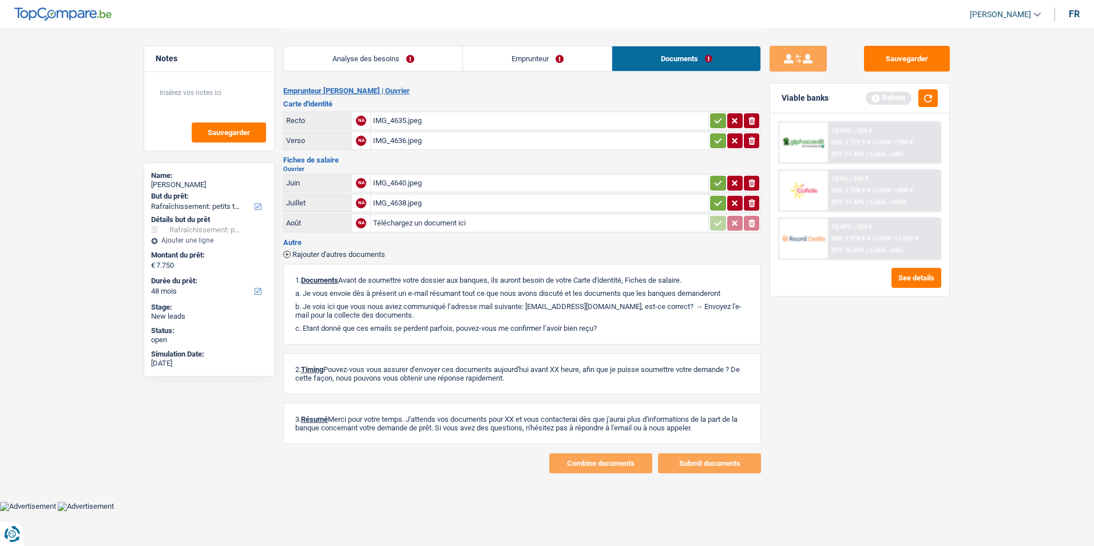
click at [408, 119] on div "IMG_4635.jpeg" at bounding box center [539, 120] width 333 height 17
click at [408, 136] on div "IMG_4636.jpeg" at bounding box center [539, 140] width 333 height 17
click at [366, 64] on link "Analyse des besoins" at bounding box center [373, 58] width 179 height 25
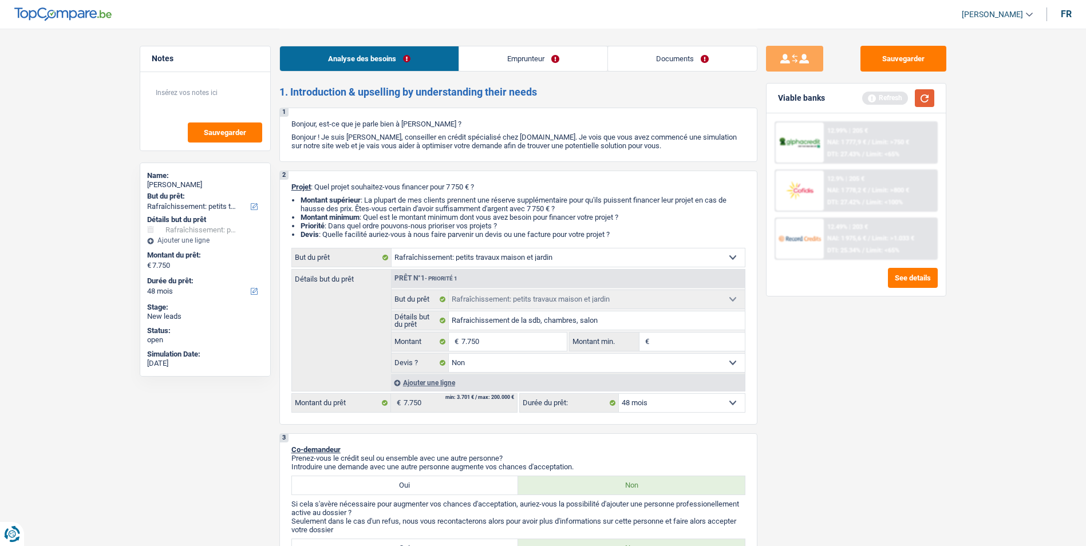
click at [928, 98] on button "button" at bounding box center [923, 98] width 19 height 18
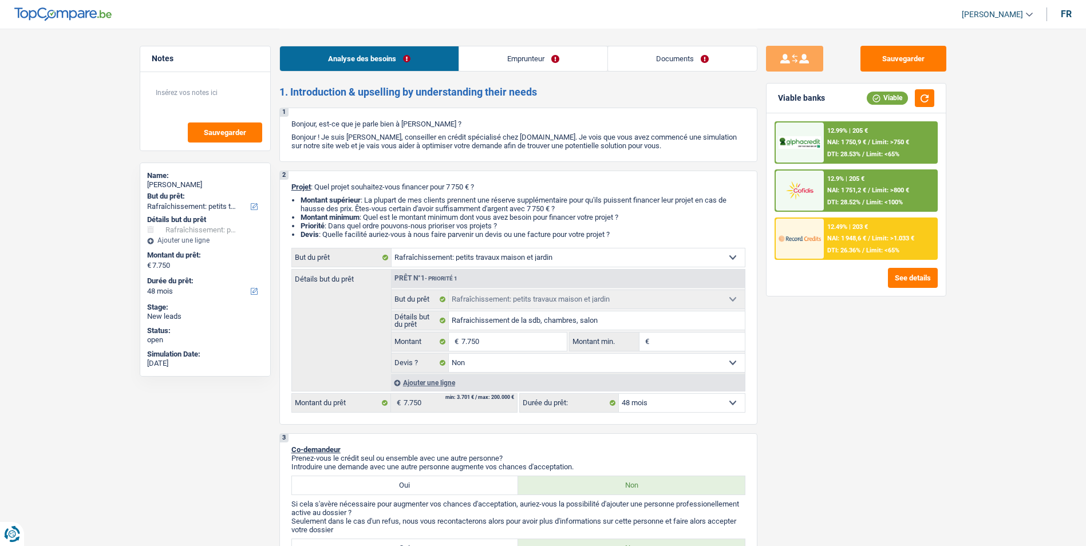
click at [676, 414] on div "2 Projet : Quel projet souhaitez-vous financer pour 7 750 € ? Montant supérieur…" at bounding box center [518, 298] width 478 height 254
click at [676, 407] on select "12 mois 18 mois 24 mois 30 mois 36 mois 42 mois 48 mois Sélectionner une option" at bounding box center [682, 403] width 126 height 18
click at [619, 394] on select "12 mois 18 mois 24 mois 30 mois 36 mois 42 mois 48 mois Sélectionner une option" at bounding box center [682, 403] width 126 height 18
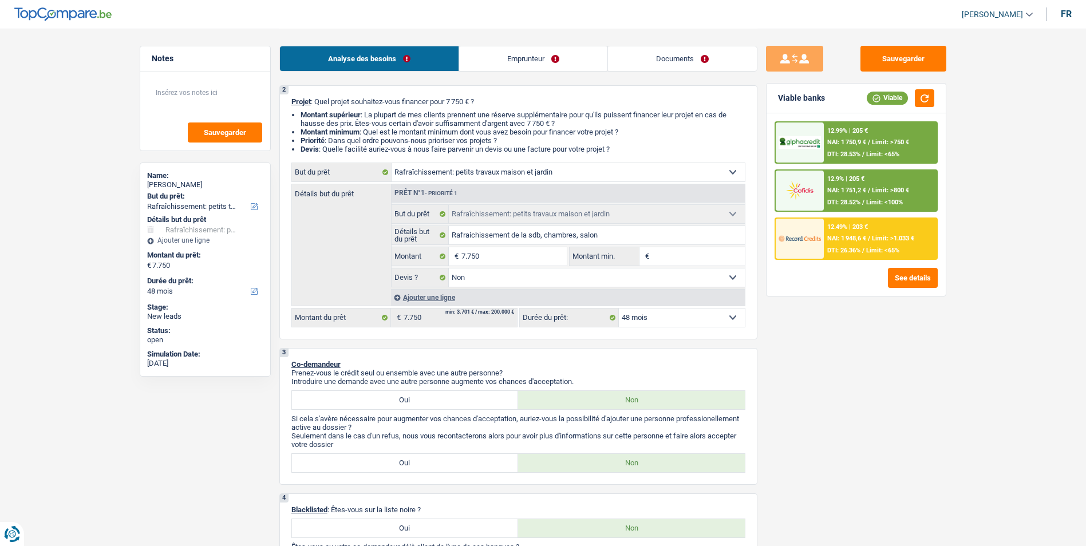
scroll to position [57, 0]
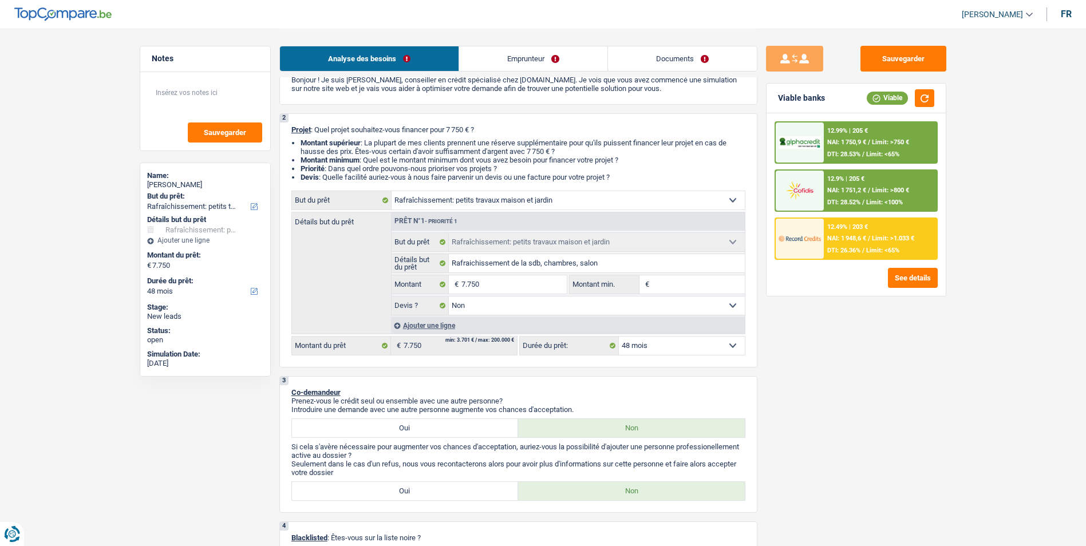
click at [848, 234] on div "12.49% | 203 € NAI: 1 948,6 € / Limit: >1.033 € DTI: 26.36% / Limit: <65%" at bounding box center [879, 239] width 113 height 40
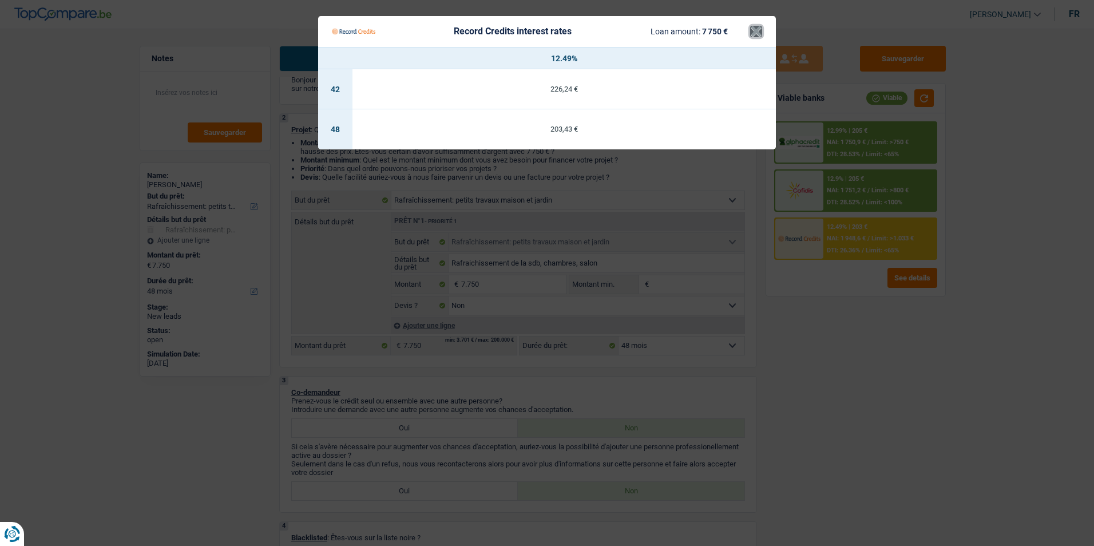
click at [758, 29] on button "×" at bounding box center [756, 31] width 12 height 11
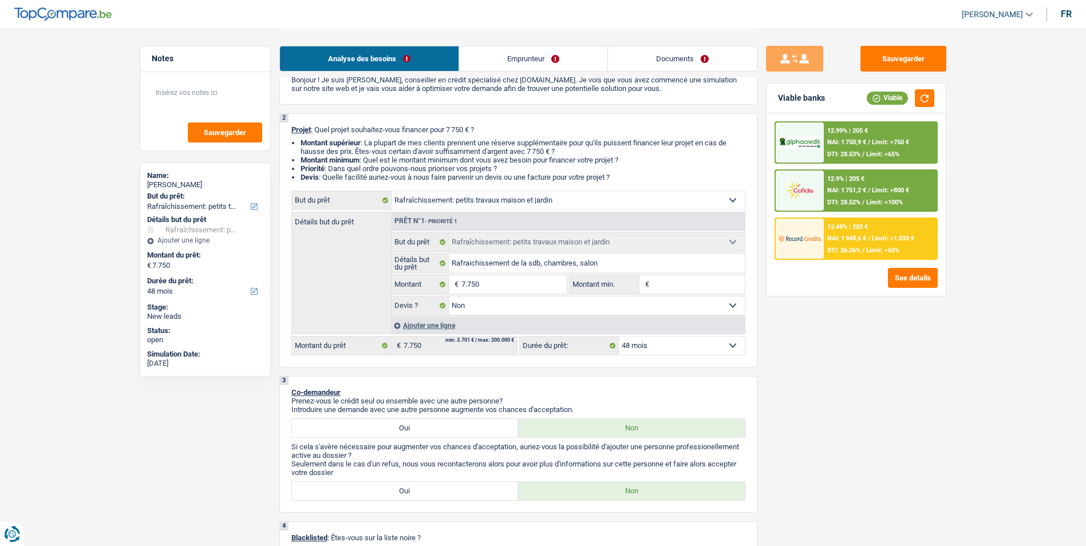
click at [834, 247] on span "DTI: 26.36%" at bounding box center [843, 250] width 33 height 7
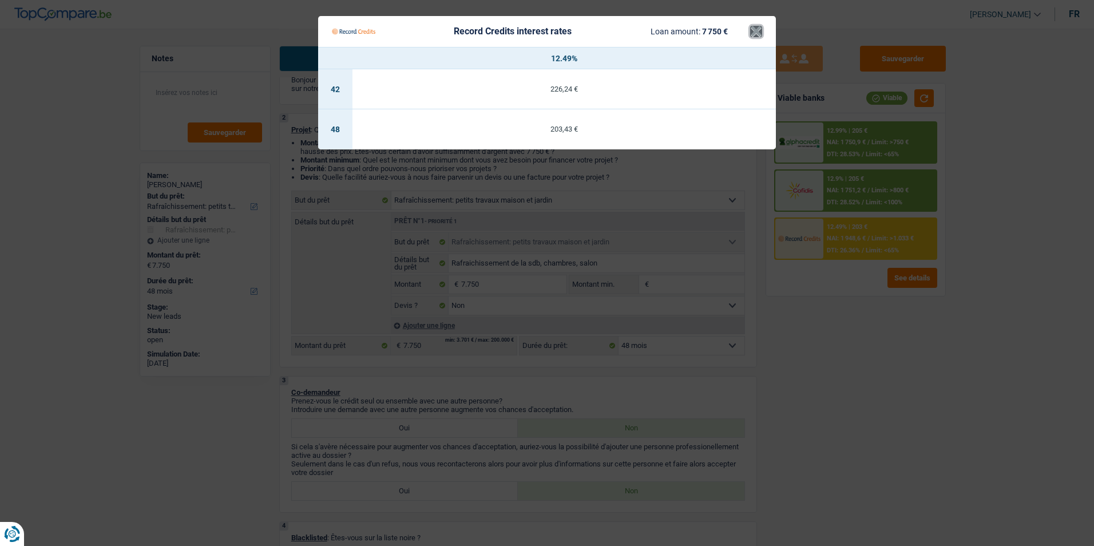
click at [751, 30] on button "×" at bounding box center [756, 31] width 12 height 11
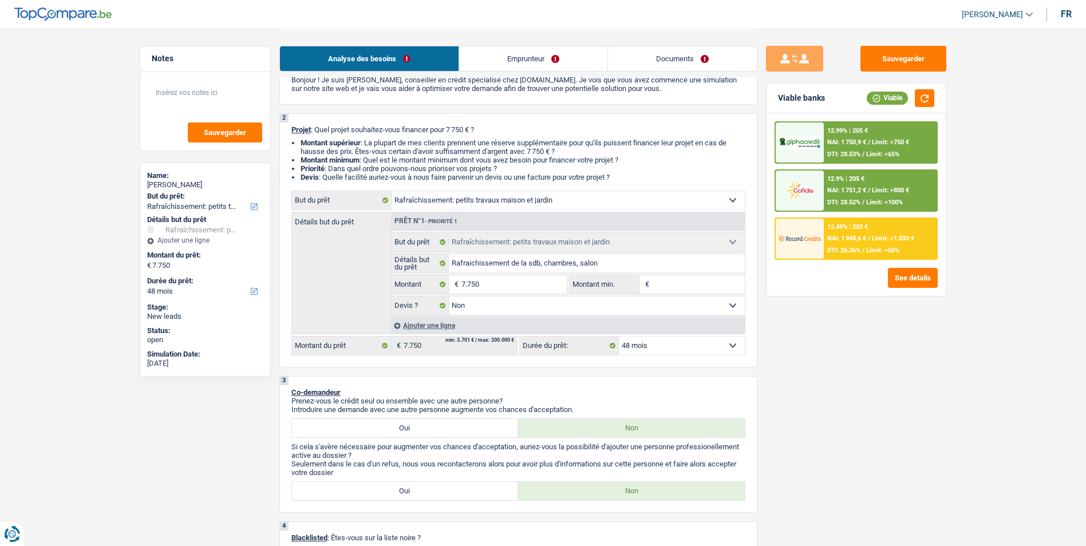
click at [852, 139] on span "NAI: 1 750,9 €" at bounding box center [846, 141] width 39 height 7
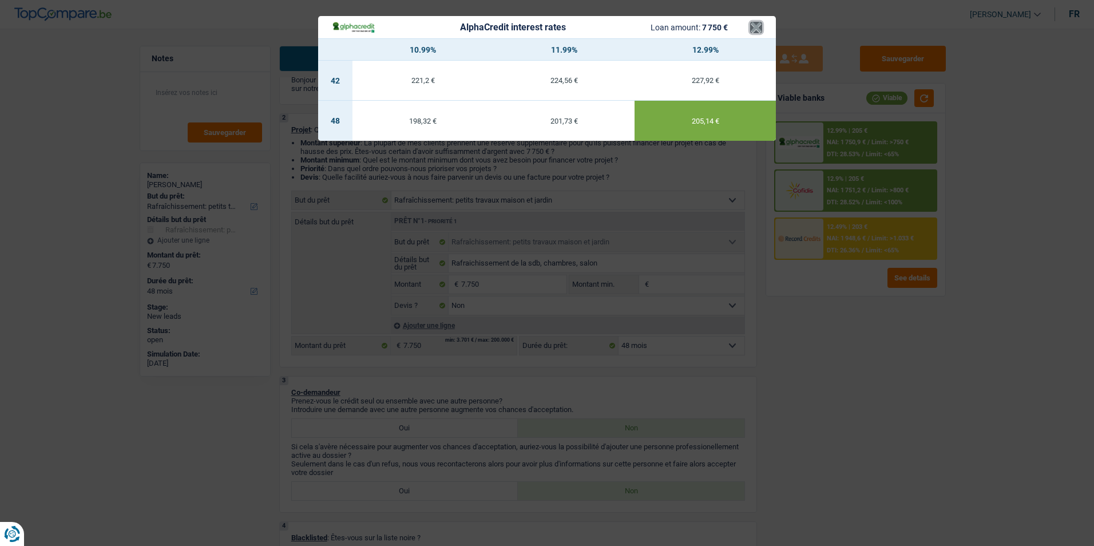
click at [761, 27] on button "×" at bounding box center [756, 27] width 12 height 11
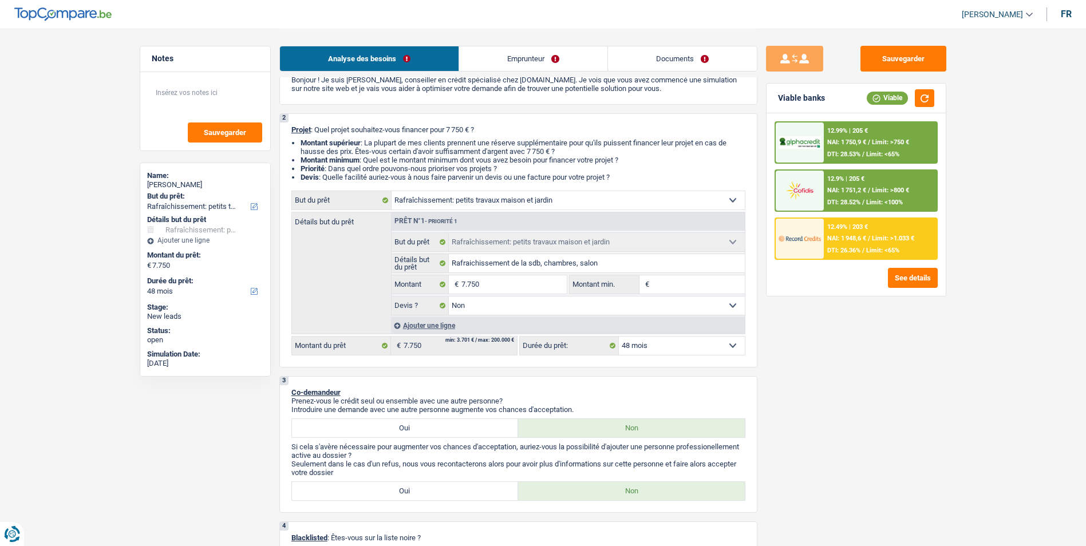
click at [846, 189] on span "NAI: 1 751,2 €" at bounding box center [846, 190] width 39 height 7
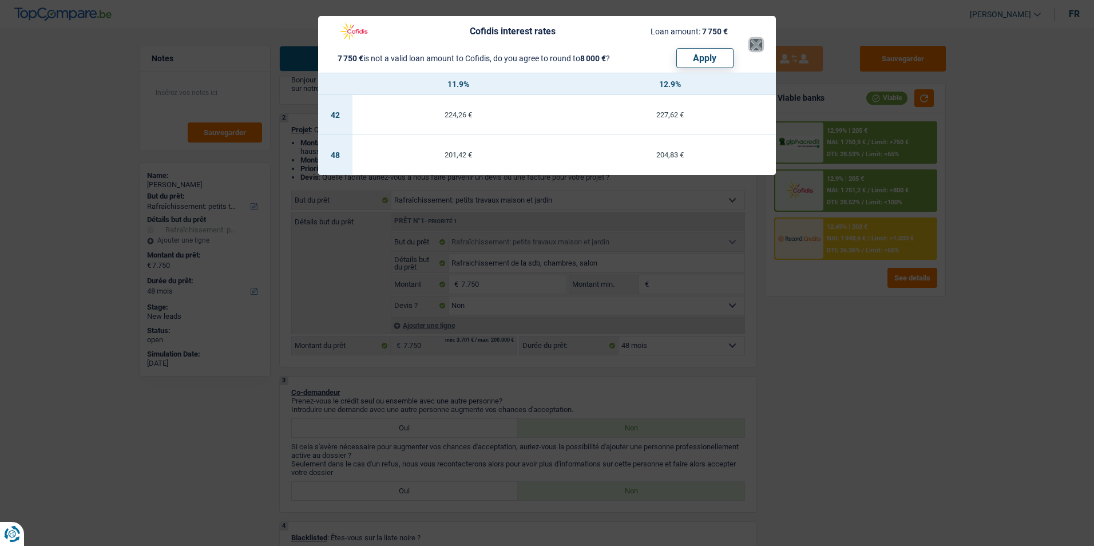
click at [750, 47] on button "×" at bounding box center [756, 44] width 12 height 11
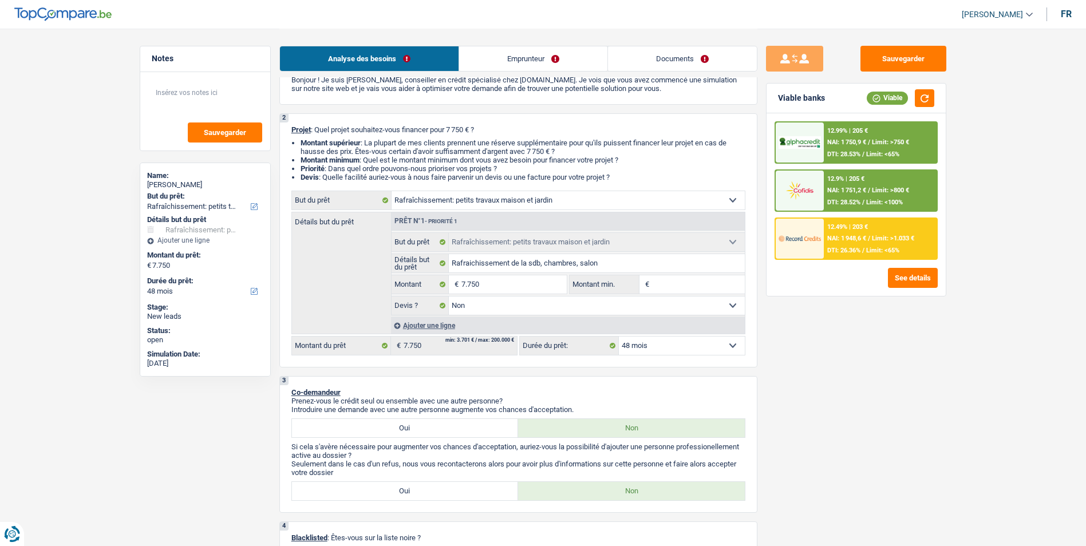
click at [874, 237] on span "Limit: >1.033 €" at bounding box center [893, 238] width 42 height 7
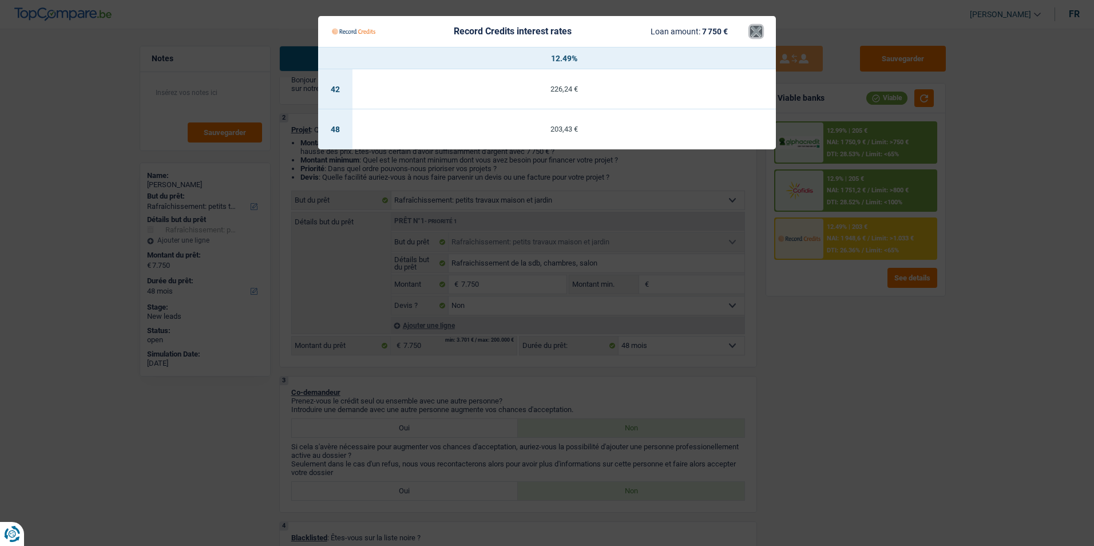
click at [751, 34] on button "×" at bounding box center [756, 31] width 12 height 11
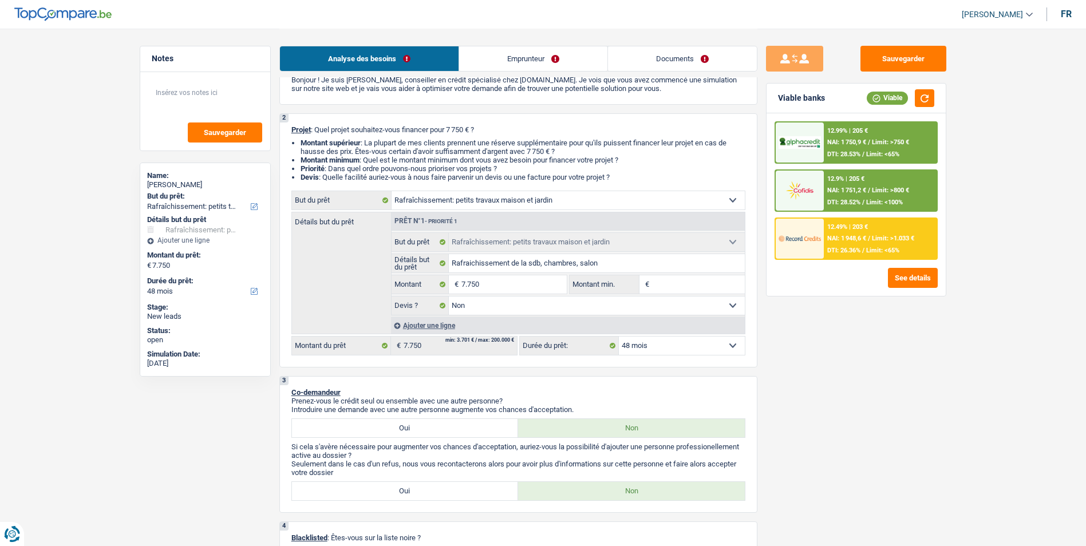
click at [872, 146] on div "NAI: 1 750,9 € / Limit: >750 €" at bounding box center [868, 141] width 82 height 7
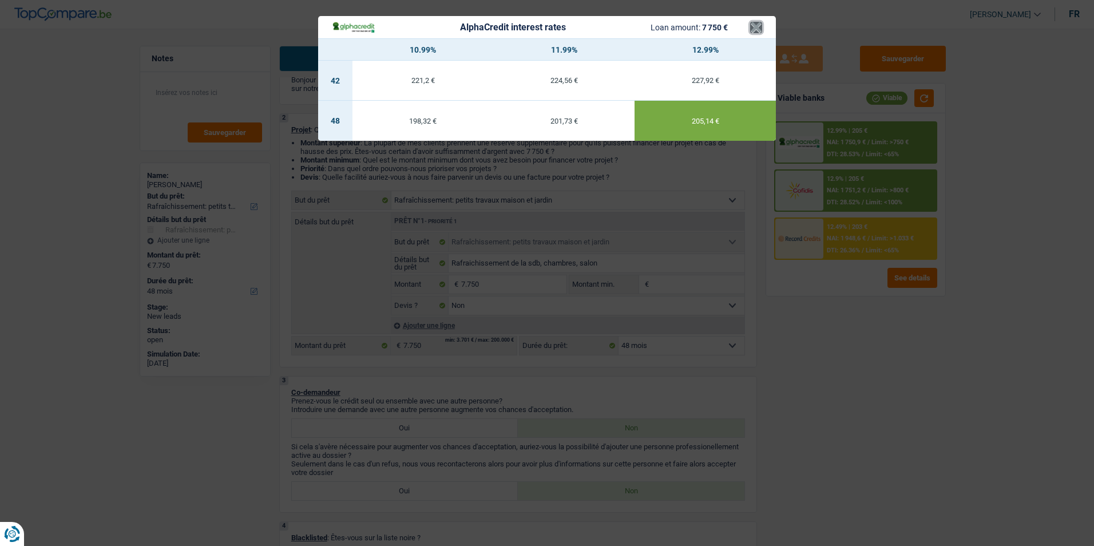
click at [759, 29] on button "×" at bounding box center [756, 27] width 12 height 11
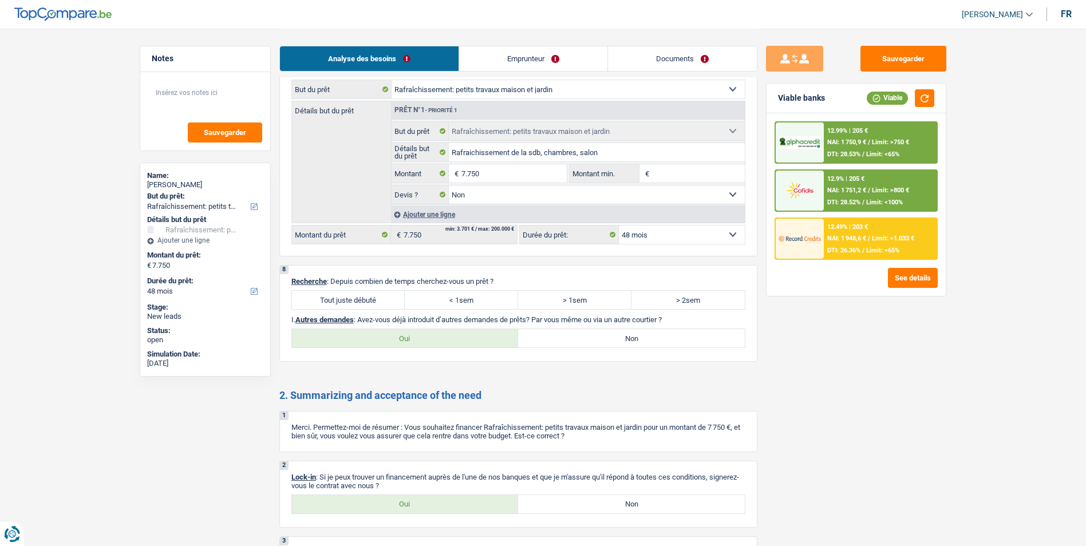
scroll to position [1316, 0]
click at [371, 296] on label "Tout juste débuté" at bounding box center [348, 299] width 113 height 18
click at [371, 296] on input "Tout juste débuté" at bounding box center [348, 299] width 113 height 18
radio input "true"
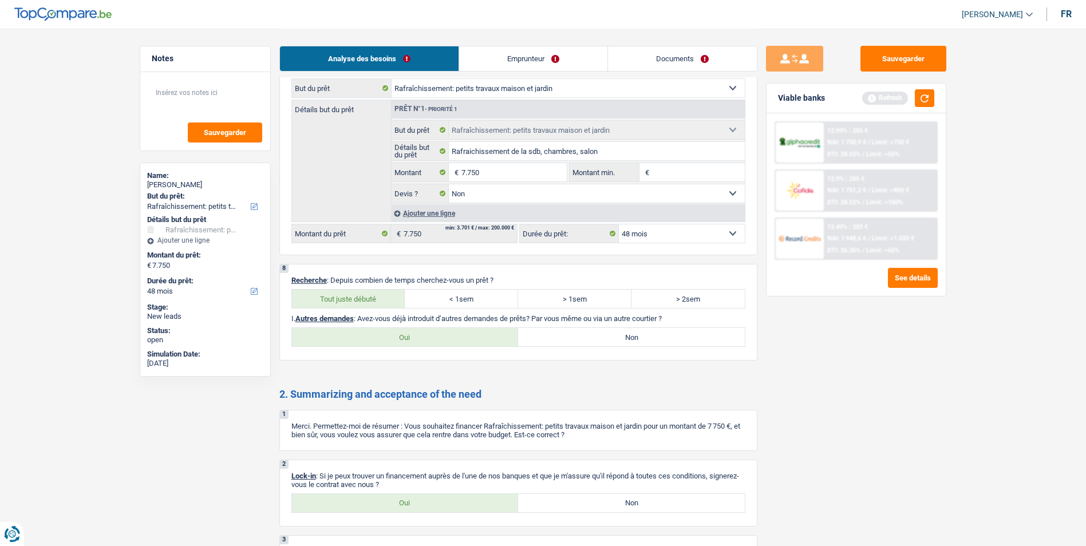
click at [595, 338] on label "Non" at bounding box center [631, 337] width 227 height 18
click at [595, 338] on input "Non" at bounding box center [631, 337] width 227 height 18
radio input "true"
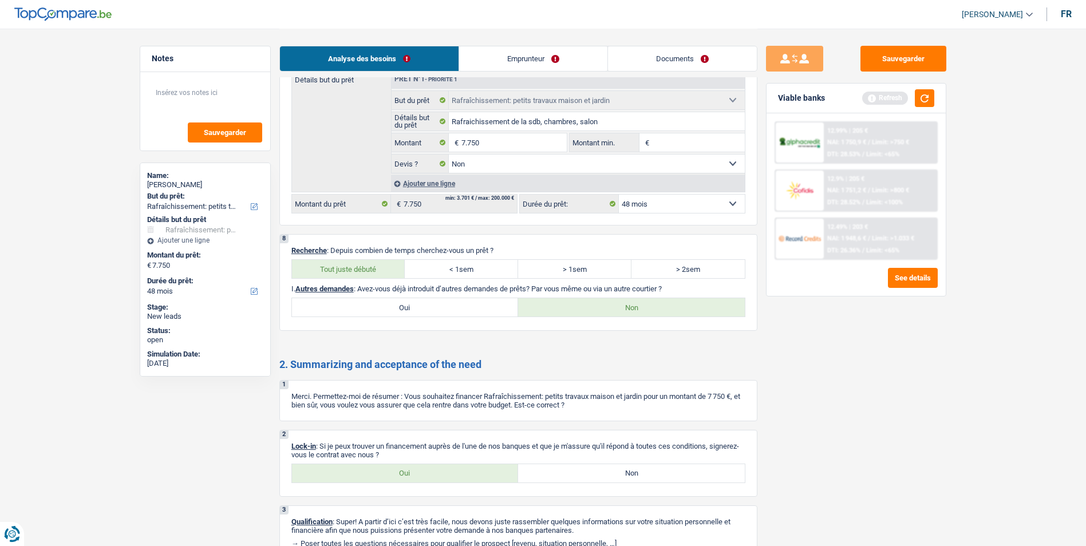
scroll to position [1348, 0]
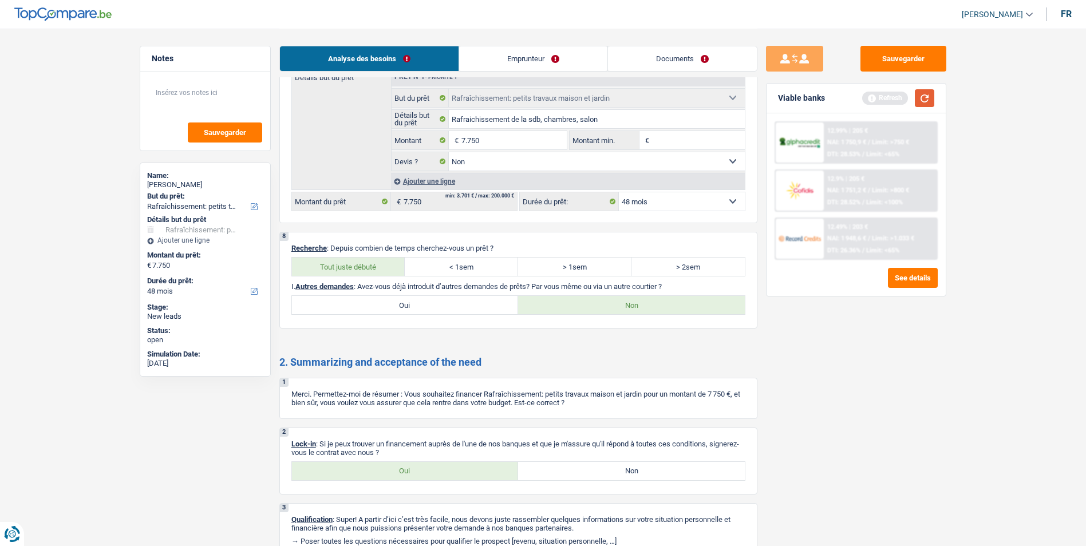
click at [914, 100] on button "button" at bounding box center [923, 98] width 19 height 18
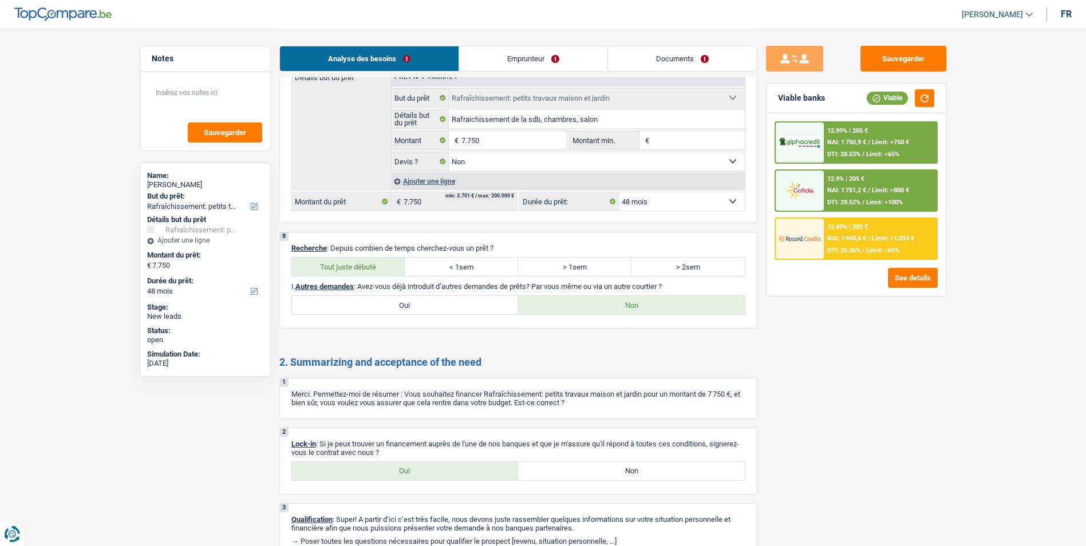
click at [693, 53] on link "Documents" at bounding box center [682, 58] width 149 height 25
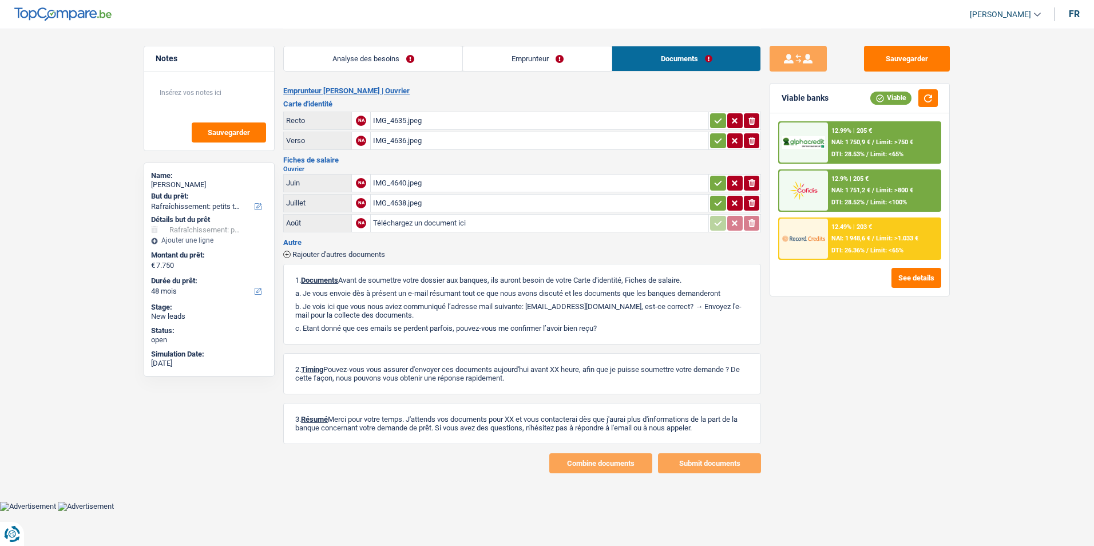
click at [414, 179] on div "IMG_4640.jpeg" at bounding box center [539, 183] width 333 height 17
click at [402, 204] on div "IMG_4638.jpeg" at bounding box center [539, 203] width 333 height 17
click at [354, 70] on link "Analyse des besoins" at bounding box center [373, 58] width 179 height 25
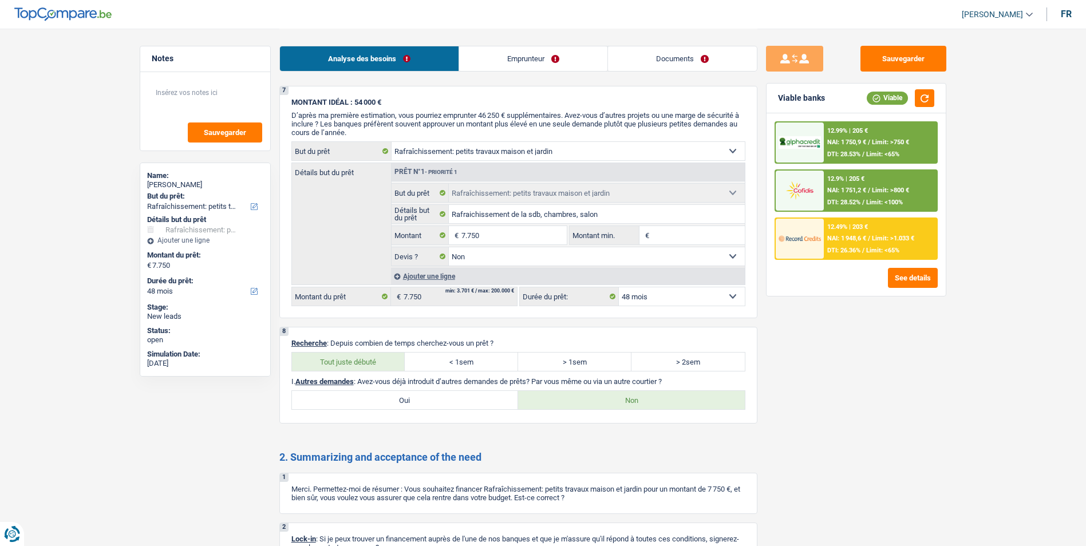
scroll to position [1405, 0]
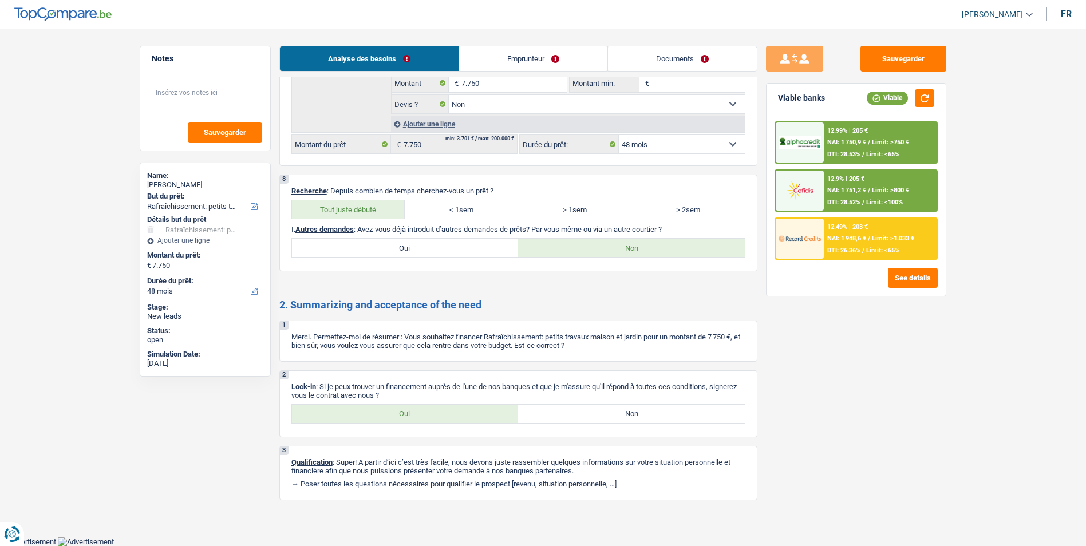
click at [458, 409] on label "Oui" at bounding box center [405, 414] width 227 height 18
click at [458, 409] on input "Oui" at bounding box center [405, 414] width 227 height 18
radio input "true"
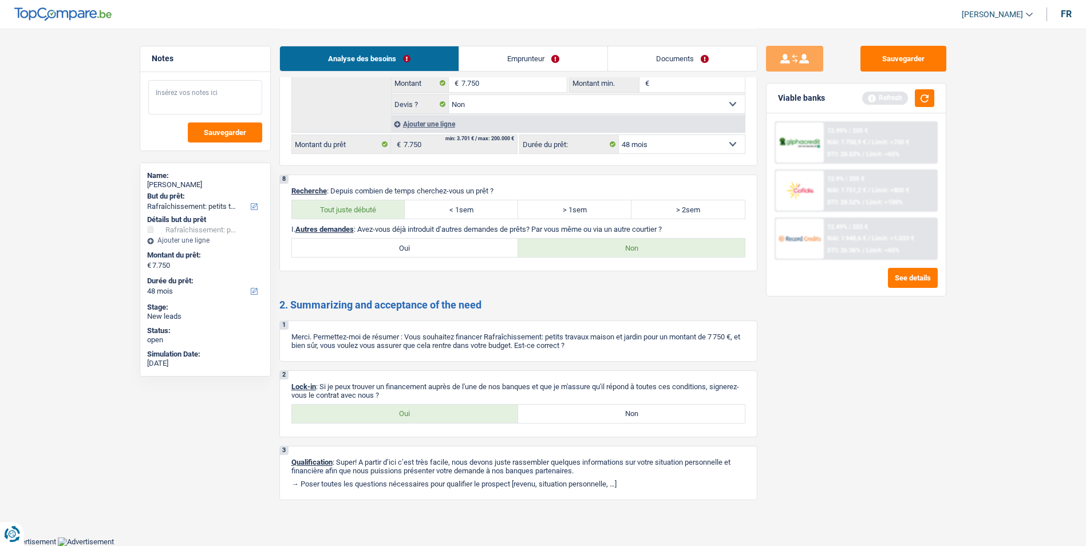
click at [197, 92] on textarea at bounding box center [205, 97] width 114 height 34
click at [248, 96] on textarea "- A déjà encodé les docs sur LQ, va envoyer la FP aout par e-mail" at bounding box center [205, 97] width 114 height 34
type textarea "- A déjà encodé les docs sur LQ, va envoyer la FP aout par e-mail"
click at [251, 92] on textarea "- A déjà encodé les docs sur LQ, va envoyer la FP aout par e-mail" at bounding box center [205, 97] width 114 height 34
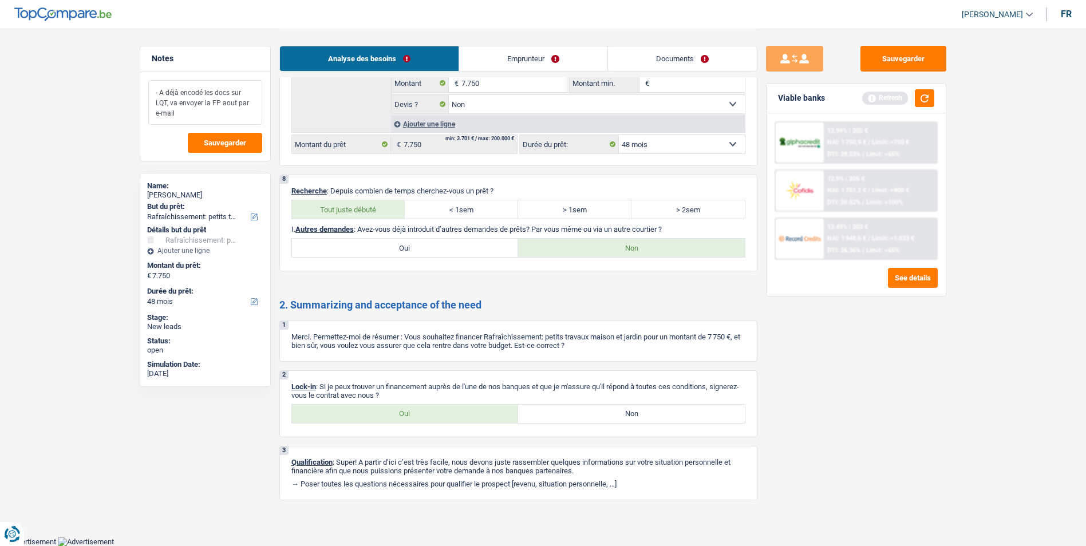
drag, startPoint x: 179, startPoint y: 112, endPoint x: 155, endPoint y: 89, distance: 32.8
click at [155, 89] on textarea "- A déjà encodé les docs sur LQT, va envoyer la FP aout par e-mail" at bounding box center [205, 102] width 114 height 45
type textarea "- A déjà encodé les docs sur LQT, va envoyer la FP aout par e-mail"
click at [221, 139] on span "Sauvegarder" at bounding box center [225, 142] width 42 height 7
click at [226, 146] on span "Sauvegarder" at bounding box center [225, 142] width 42 height 7
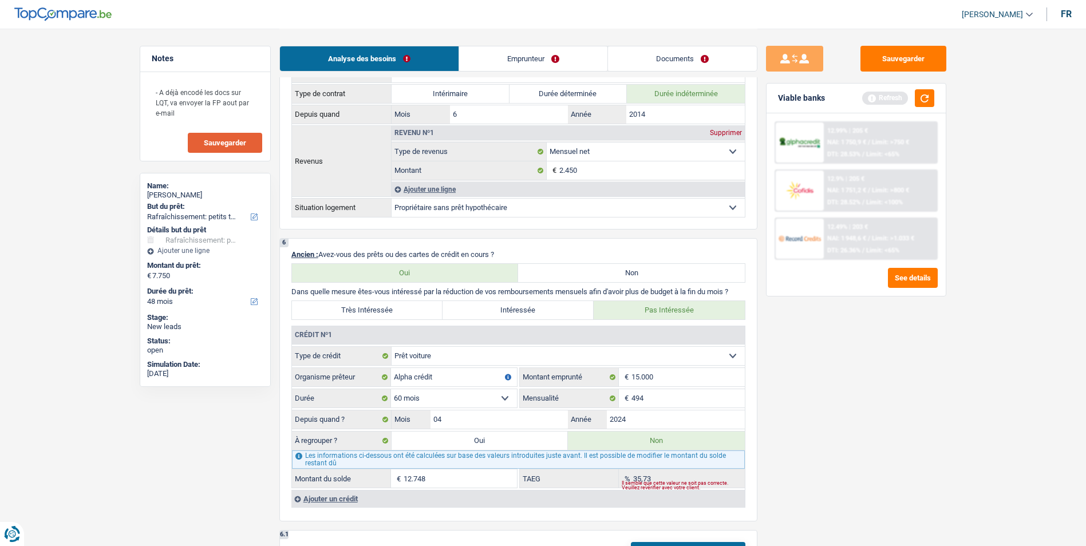
scroll to position [662, 0]
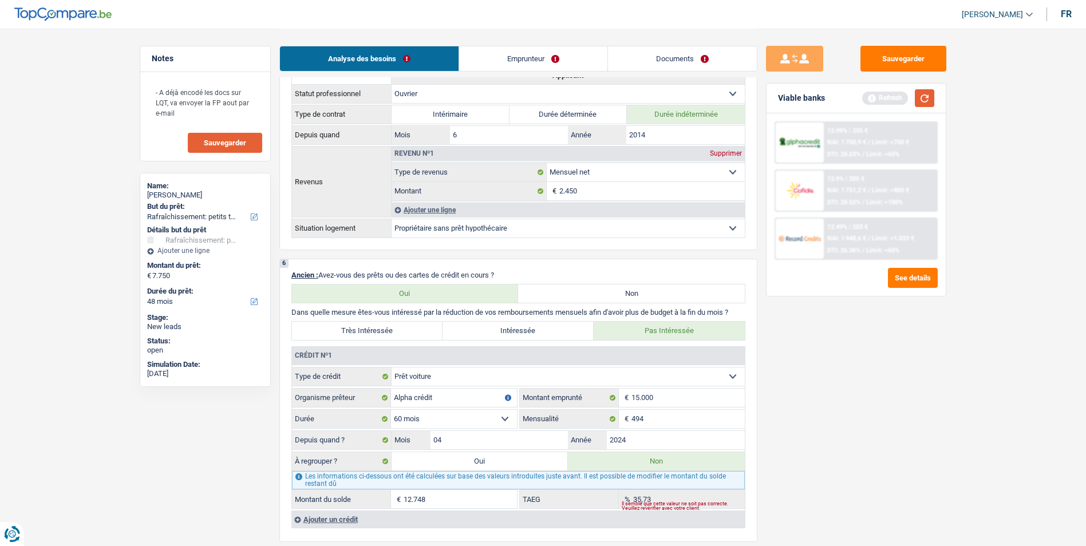
click at [920, 103] on button "button" at bounding box center [923, 98] width 19 height 18
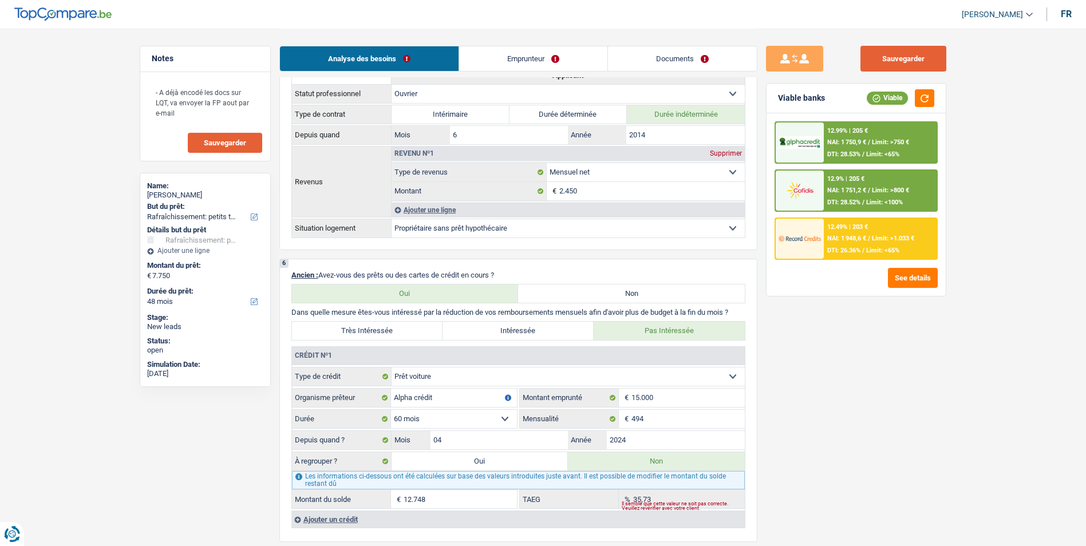
click at [905, 65] on button "Sauvegarder" at bounding box center [903, 59] width 86 height 26
click at [898, 63] on button "Sauvegarder" at bounding box center [903, 59] width 86 height 26
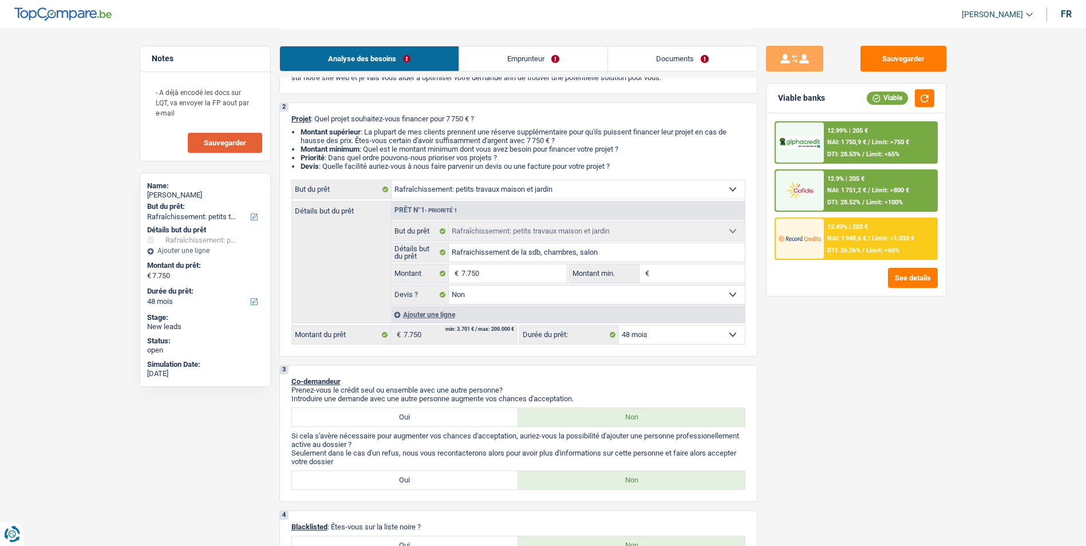
scroll to position [0, 0]
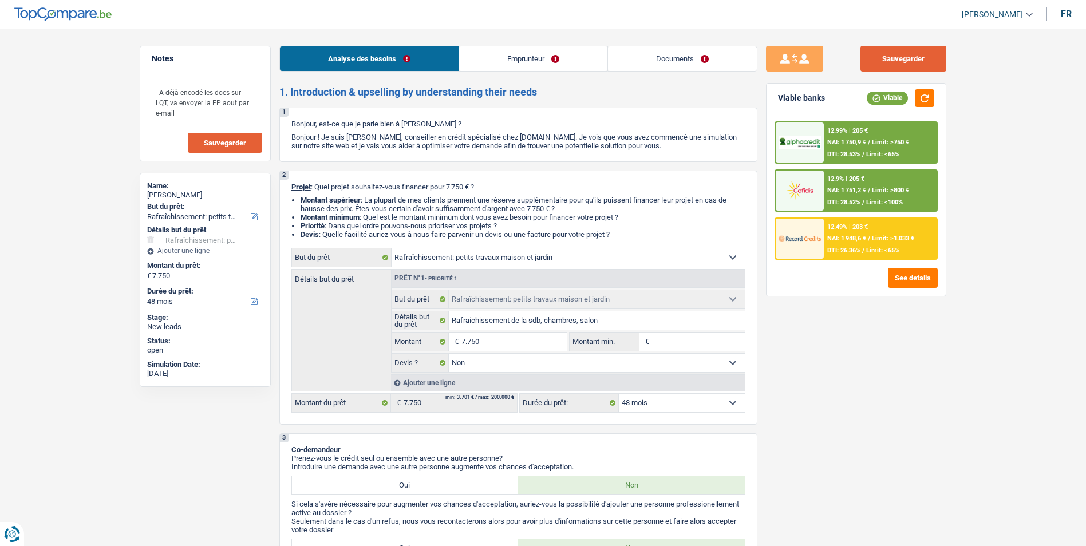
click at [890, 54] on button "Sauvegarder" at bounding box center [903, 59] width 86 height 26
click at [885, 64] on button "Sauvegarder" at bounding box center [903, 59] width 86 height 26
click at [215, 145] on span "Sauvegarder" at bounding box center [225, 142] width 42 height 7
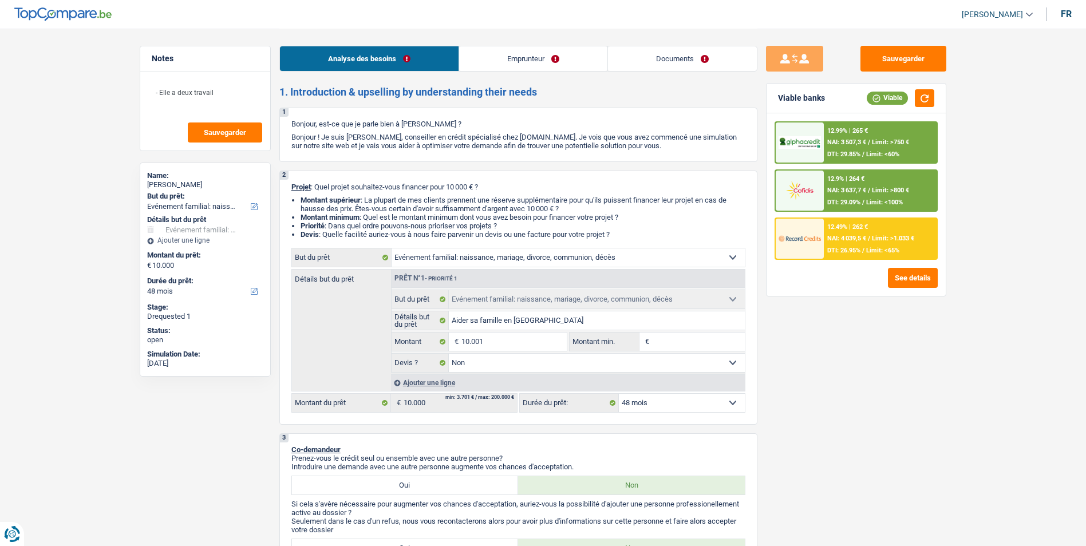
select select "familyEvent"
select select "48"
select select "familyEvent"
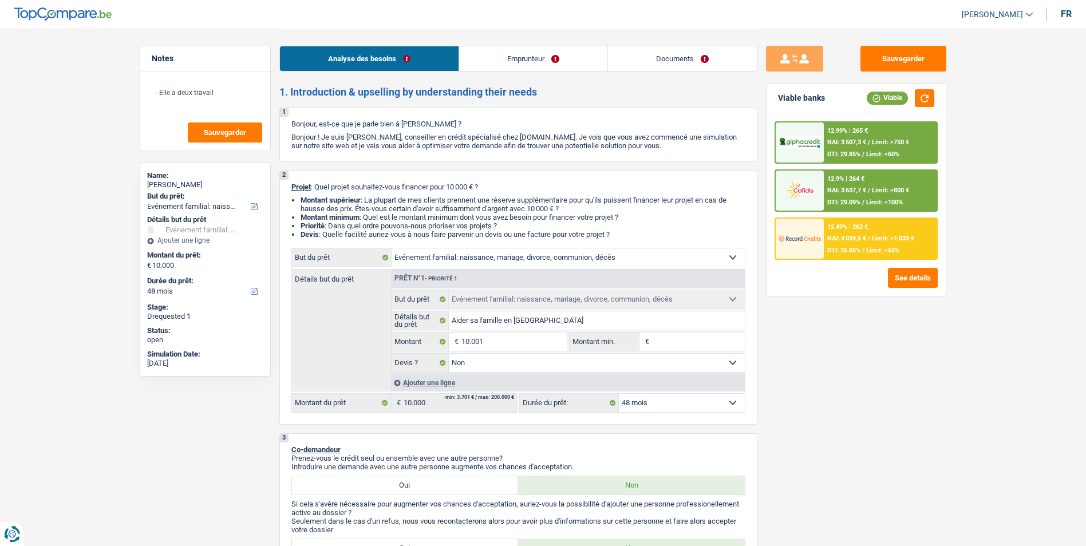
select select "false"
select select "48"
select select "privateEmployee"
select select "netSalary"
select select "mealVouchers"
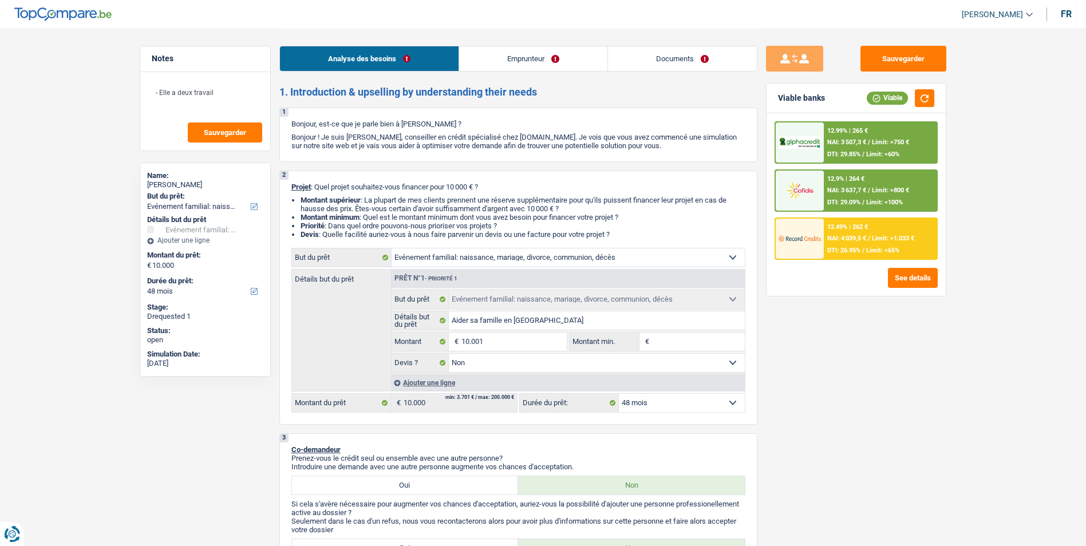
select select "ownerWithMortgage"
select select "mortgage"
select select "120"
select select "familyEvent"
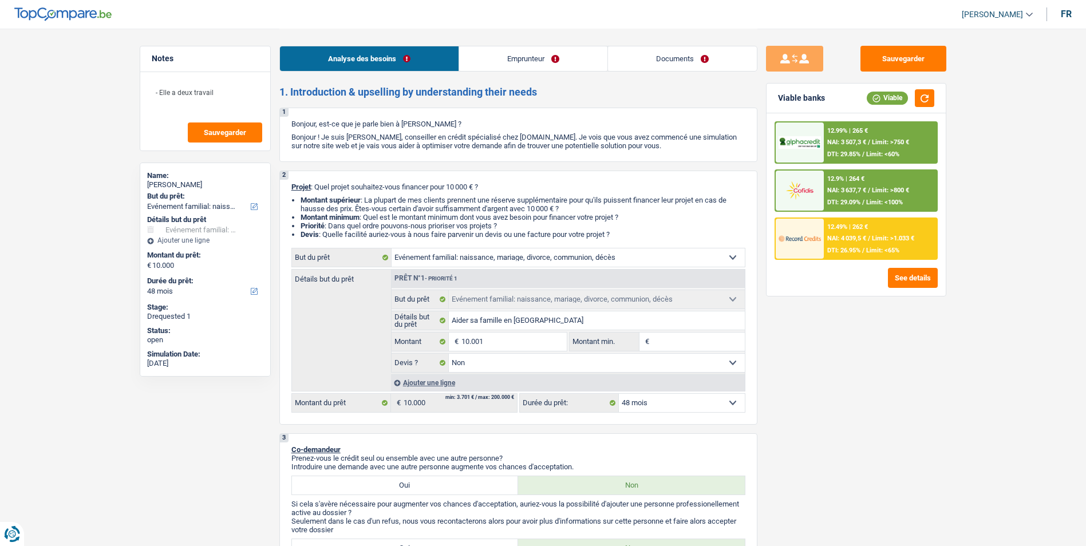
select select "false"
select select "48"
select select "privateEmployee"
select select "netSalary"
select select "mealVouchers"
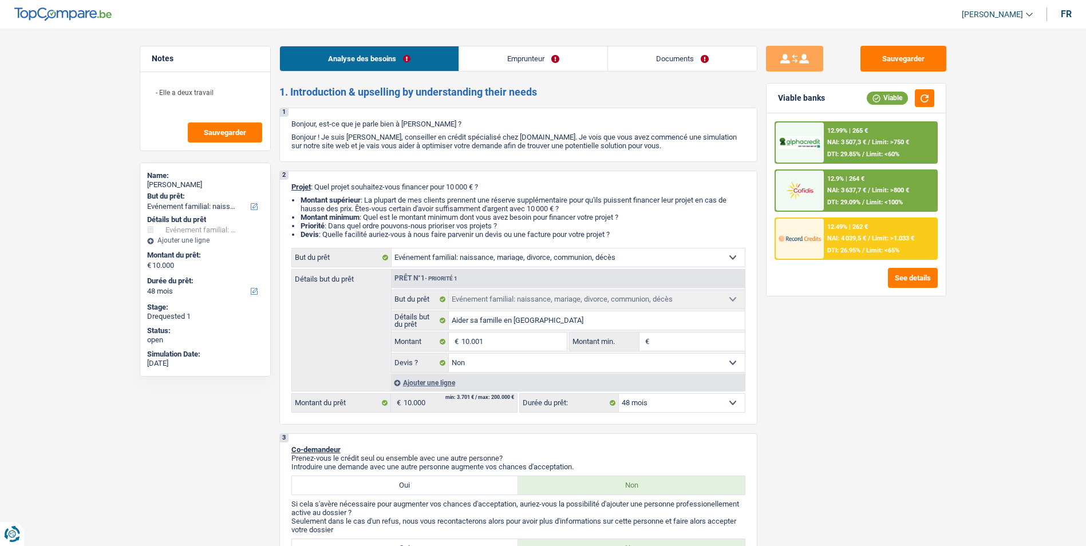
select select "BE"
click at [547, 54] on link "Emprunteur" at bounding box center [533, 58] width 148 height 25
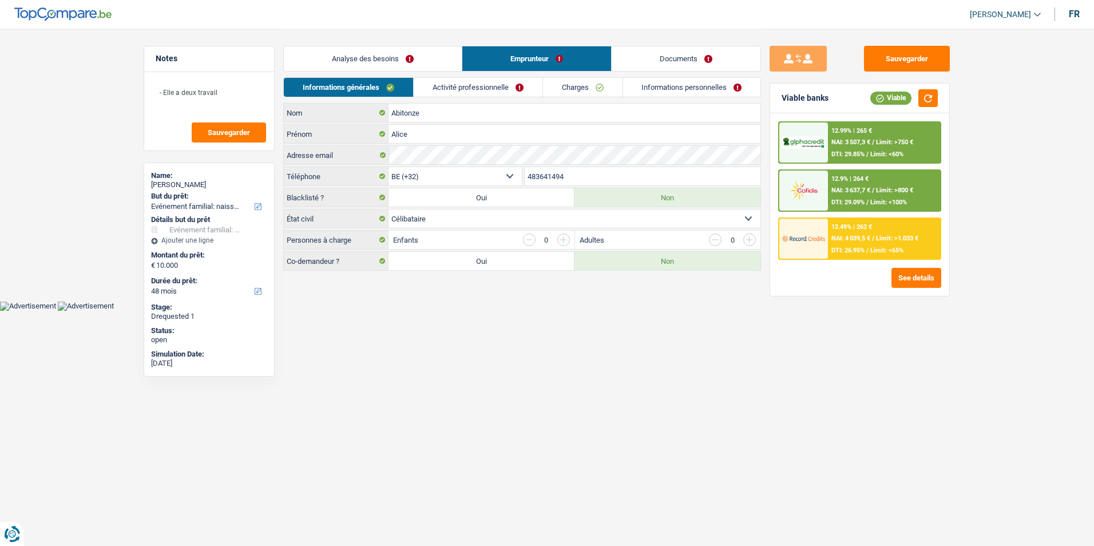
click at [504, 89] on link "Activité professionnelle" at bounding box center [478, 87] width 129 height 19
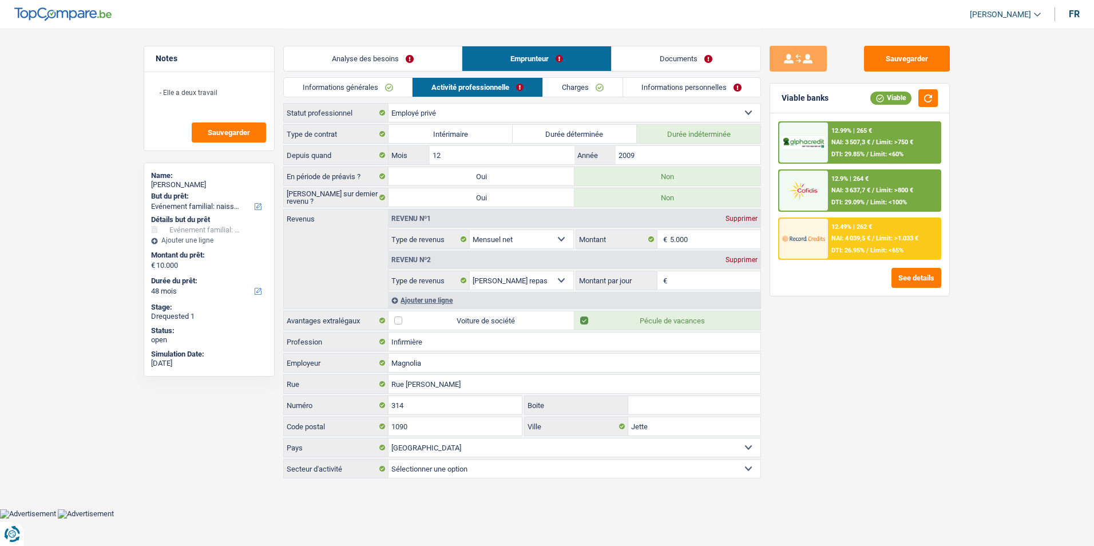
click at [599, 88] on link "Charges" at bounding box center [583, 87] width 80 height 19
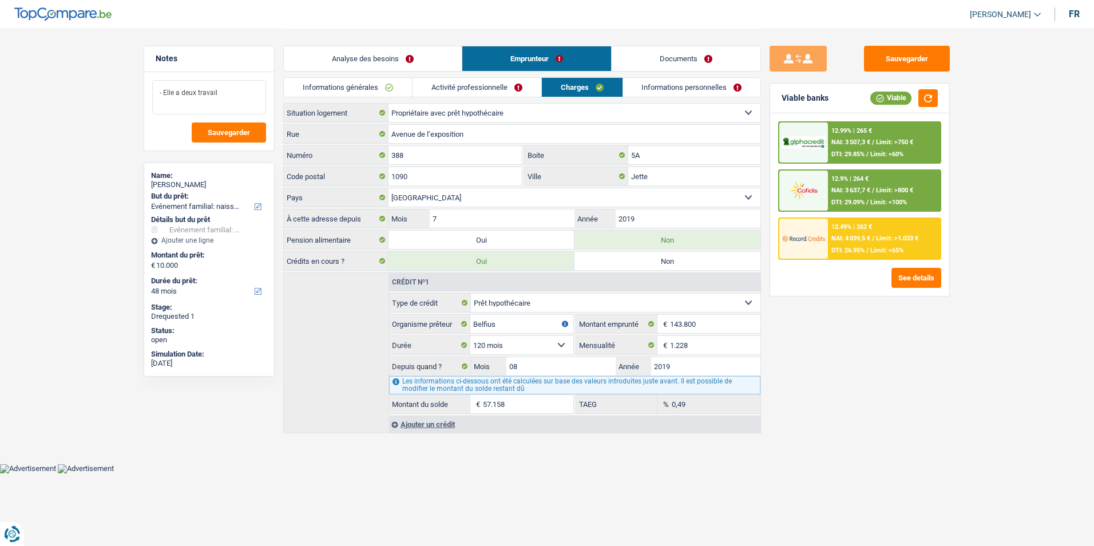
click at [250, 92] on textarea "- Elle a deux travail" at bounding box center [209, 97] width 114 height 34
click at [480, 94] on link "Activité professionnelle" at bounding box center [477, 87] width 129 height 19
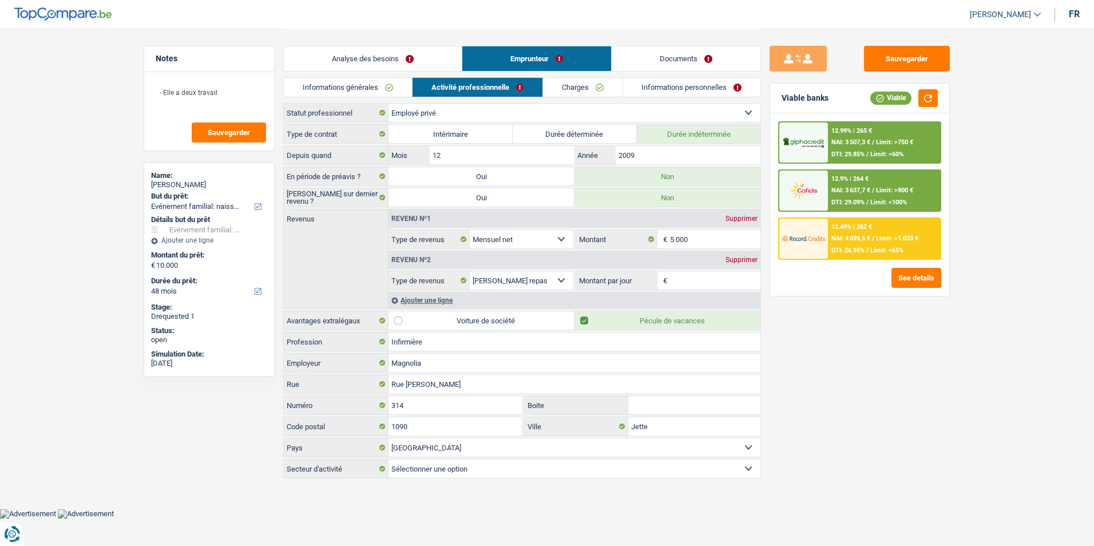
click at [607, 94] on link "Charges" at bounding box center [583, 87] width 80 height 19
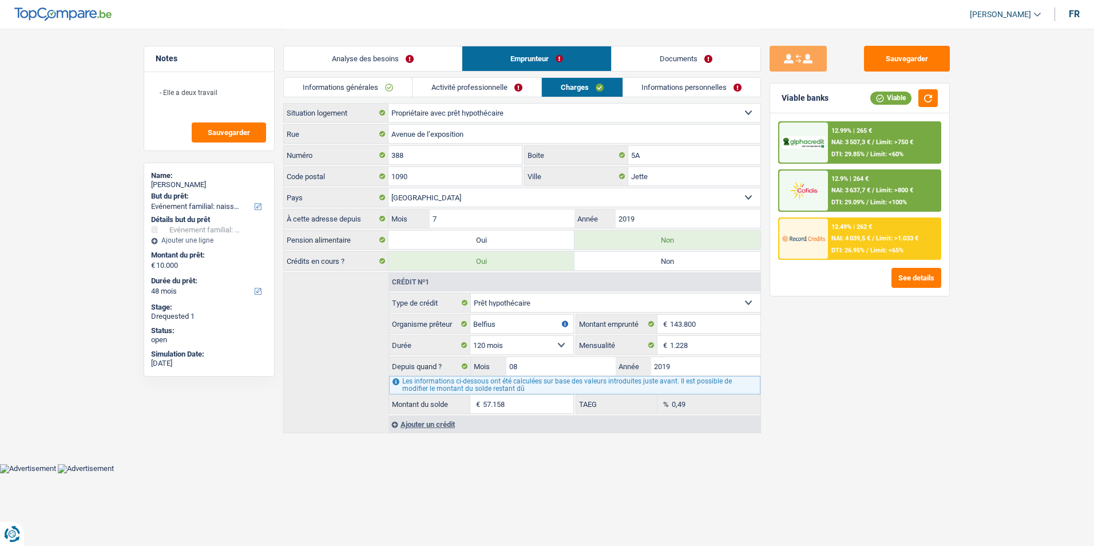
click at [665, 94] on link "Informations personnelles" at bounding box center [692, 87] width 138 height 19
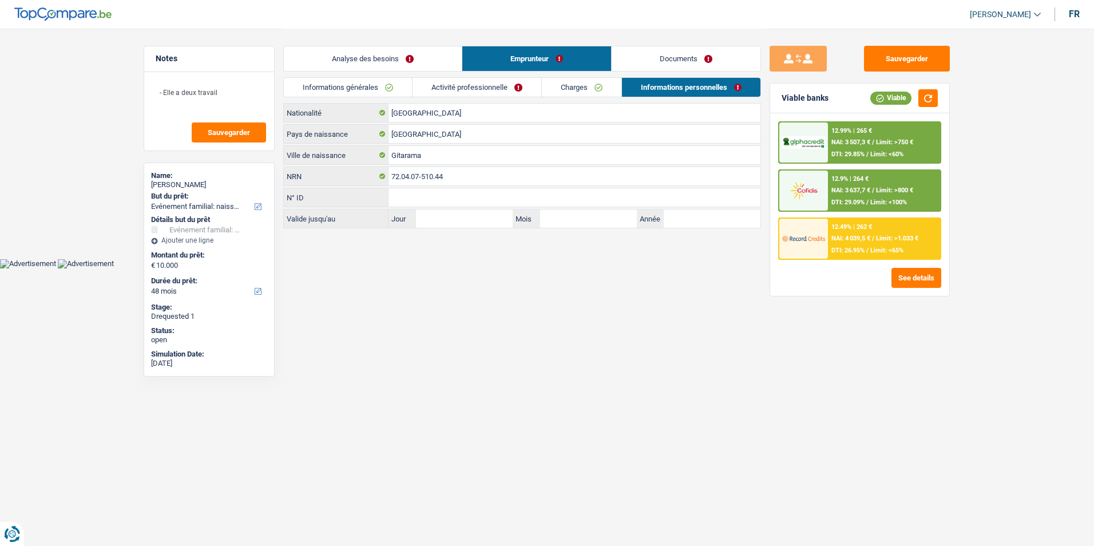
click at [591, 91] on link "Charges" at bounding box center [582, 87] width 80 height 19
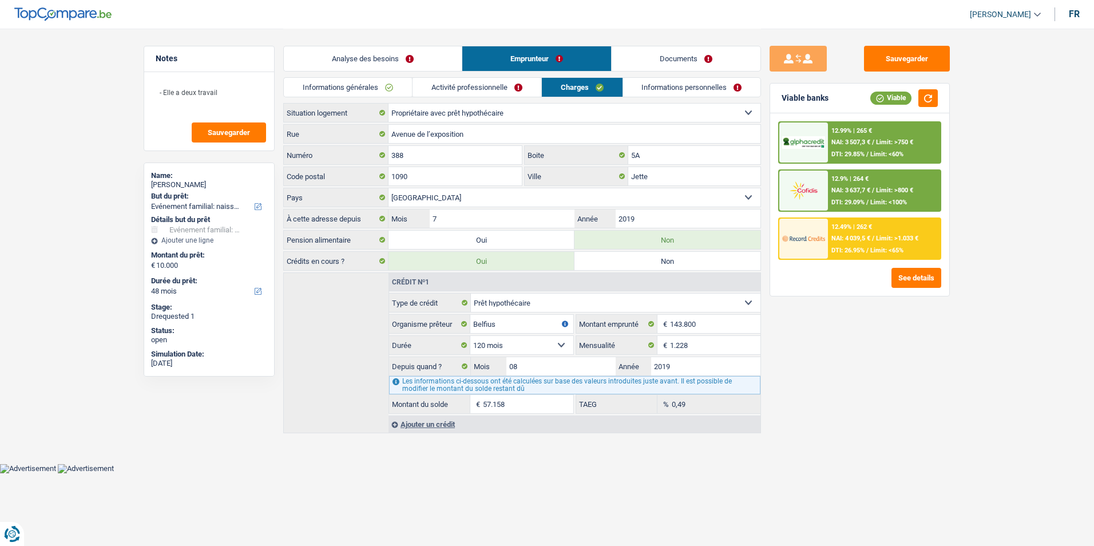
click at [492, 90] on link "Activité professionnelle" at bounding box center [477, 87] width 129 height 19
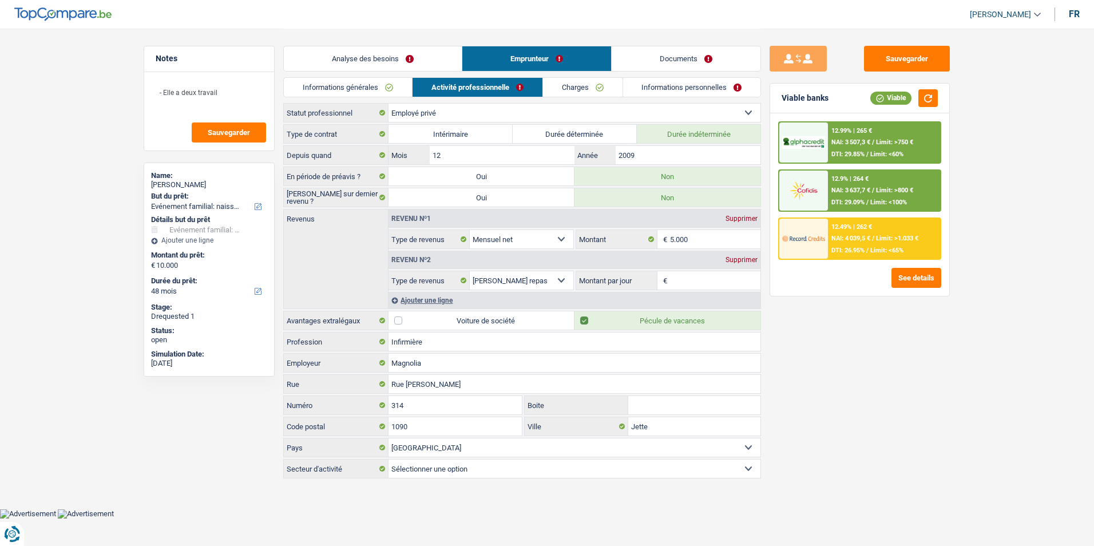
click at [382, 83] on link "Informations générales" at bounding box center [348, 87] width 128 height 19
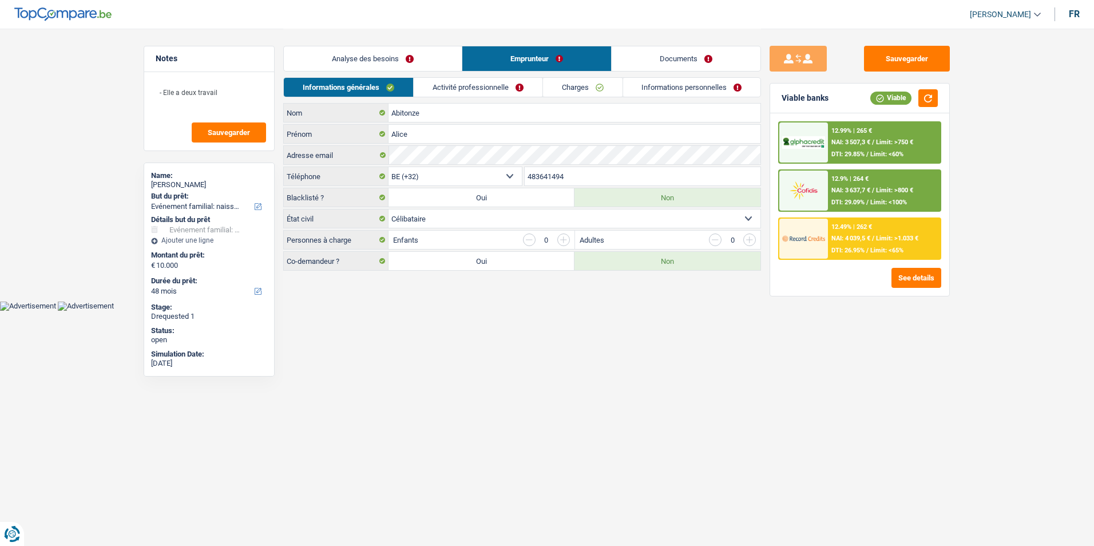
click at [494, 89] on link "Activité professionnelle" at bounding box center [478, 87] width 129 height 19
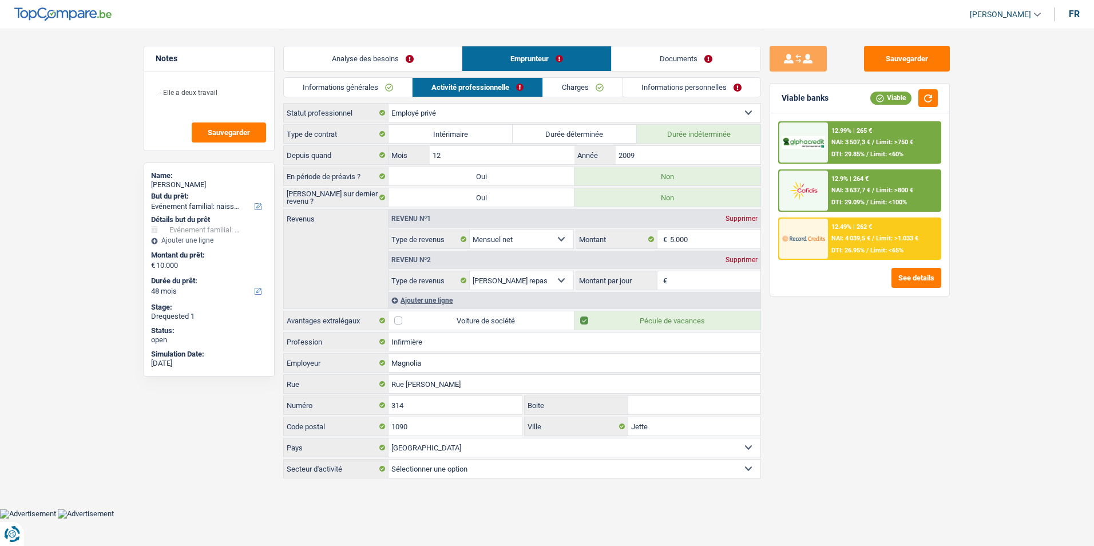
click at [570, 86] on link "Charges" at bounding box center [583, 87] width 80 height 19
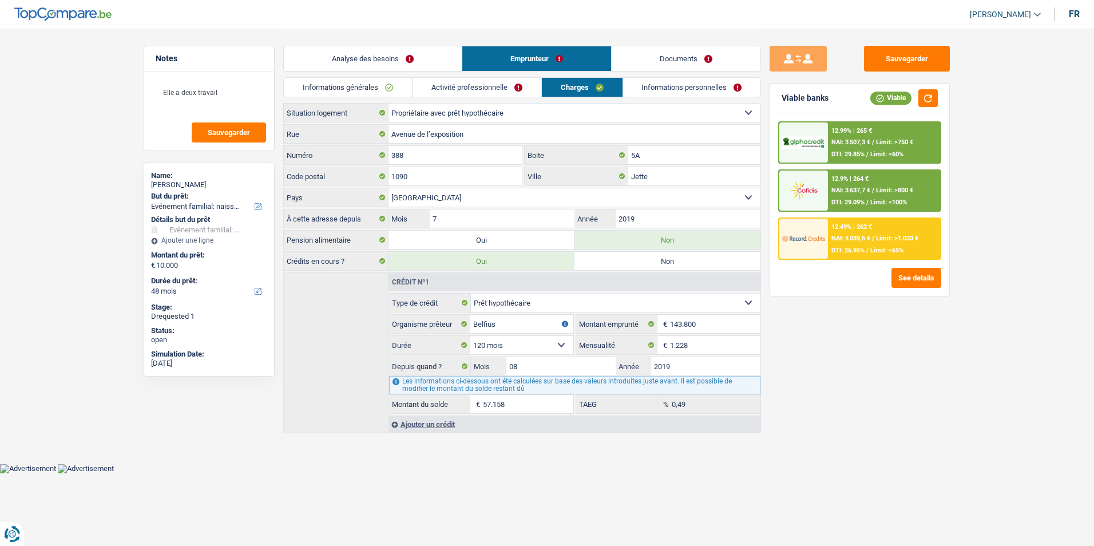
click at [671, 94] on link "Informations personnelles" at bounding box center [692, 87] width 138 height 19
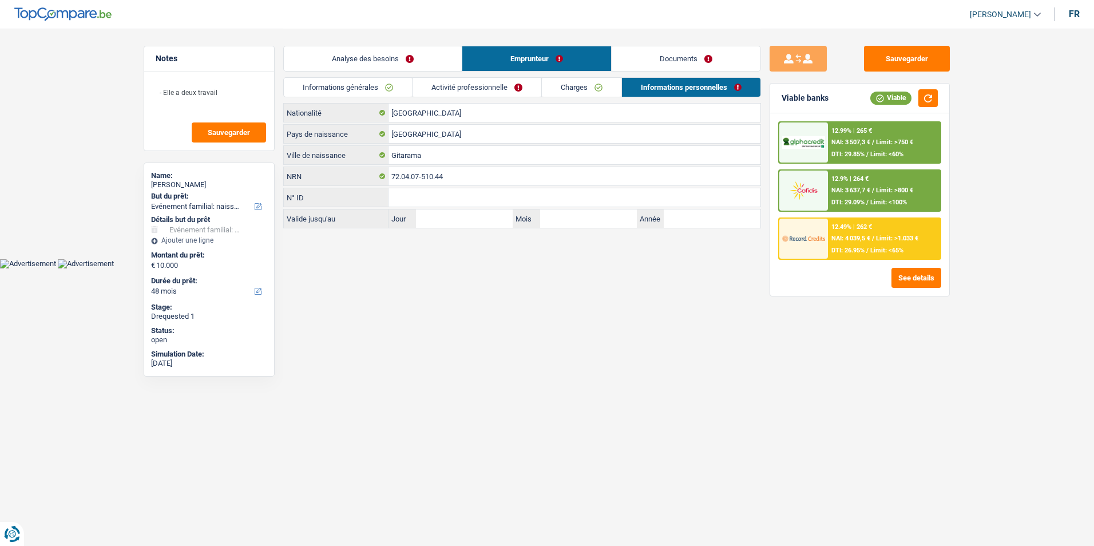
click at [605, 92] on link "Charges" at bounding box center [582, 87] width 80 height 19
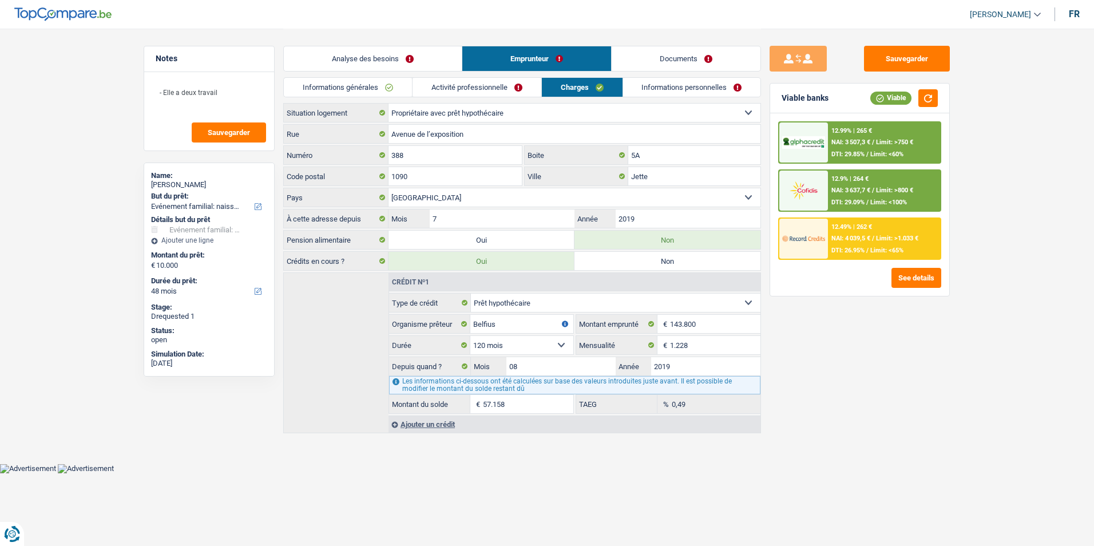
click at [504, 92] on link "Activité professionnelle" at bounding box center [477, 87] width 129 height 19
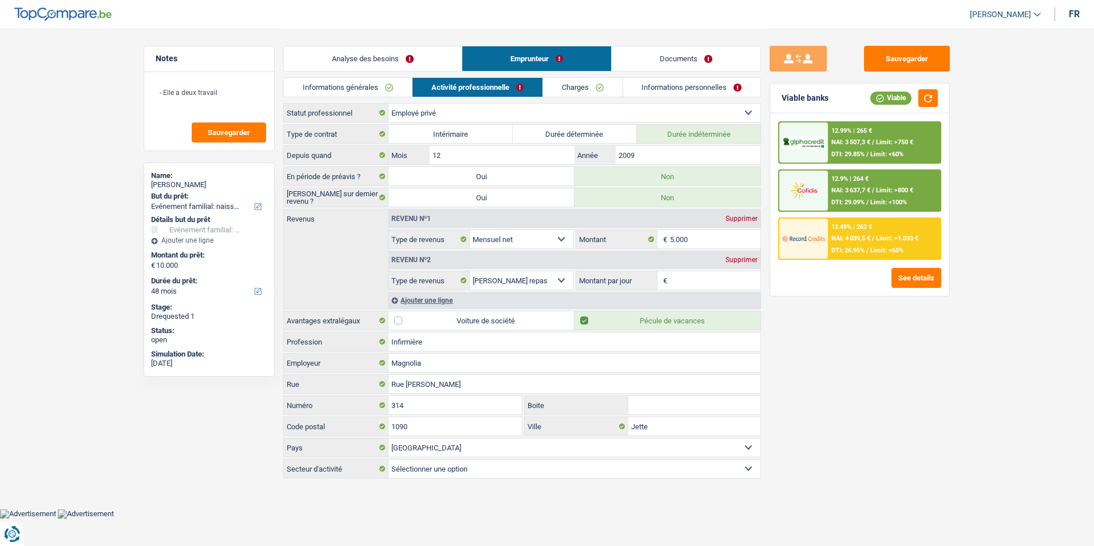
click at [371, 85] on link "Informations générales" at bounding box center [348, 87] width 128 height 19
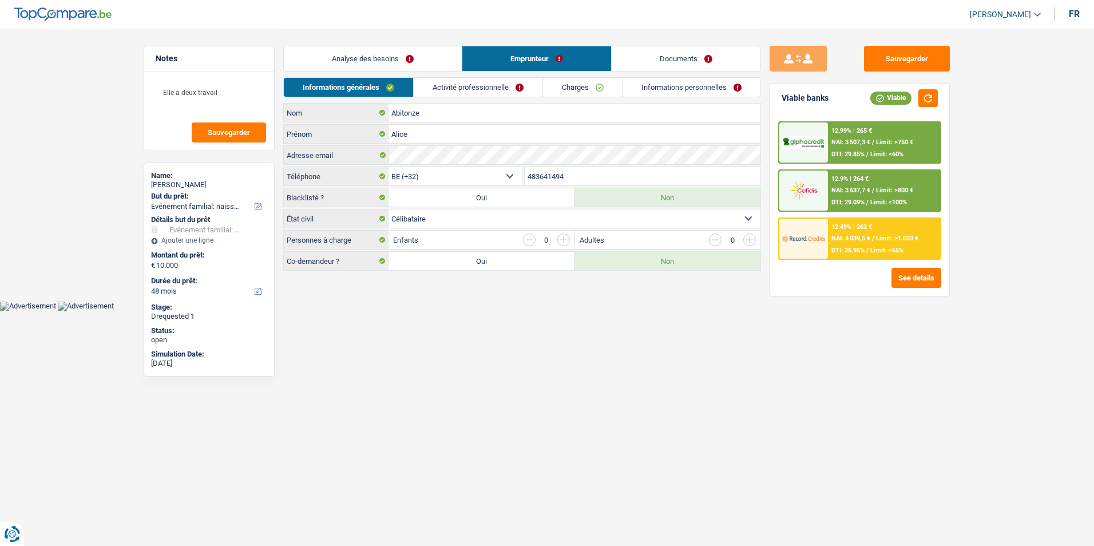
click at [426, 64] on link "Analyse des besoins" at bounding box center [373, 58] width 178 height 25
